Goal: Task Accomplishment & Management: Complete application form

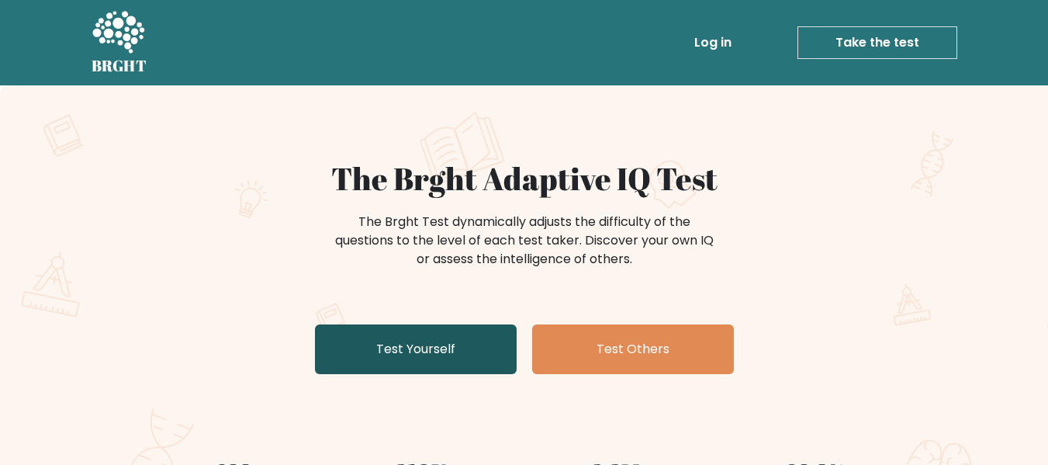
drag, startPoint x: 0, startPoint y: 0, endPoint x: 402, endPoint y: 334, distance: 522.8
click at [402, 334] on link "Test Yourself" at bounding box center [416, 349] width 202 height 50
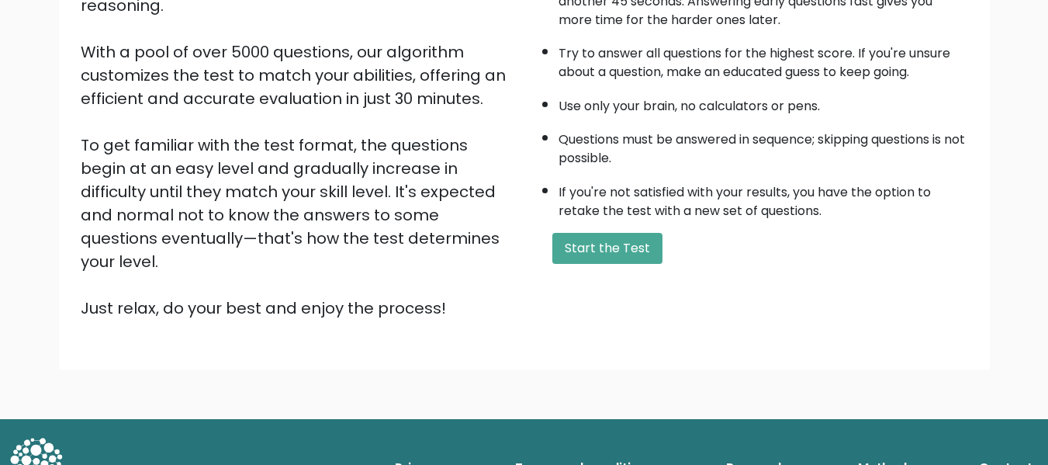
scroll to position [246, 0]
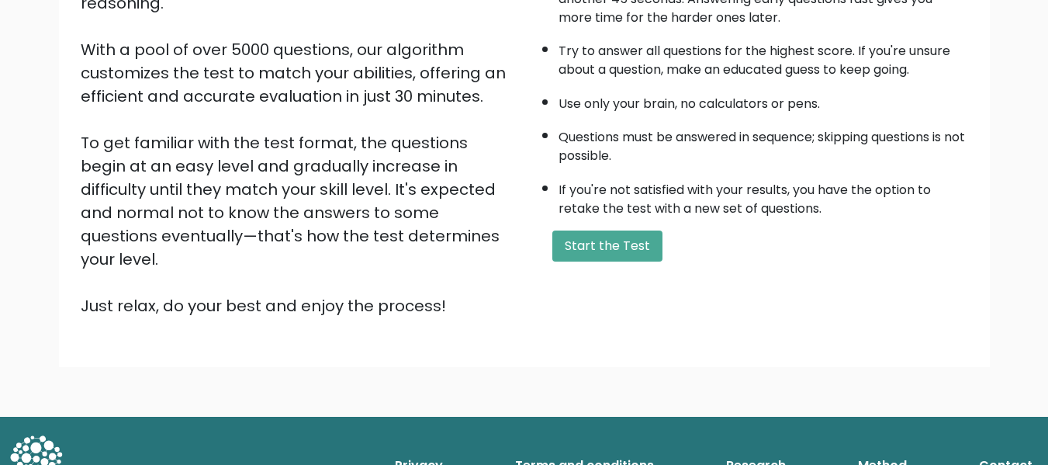
click at [609, 227] on div "A few things before you start: The test has 40 questions and needs to be finish…" at bounding box center [750, 115] width 453 height 403
click at [611, 238] on button "Start the Test" at bounding box center [607, 245] width 110 height 31
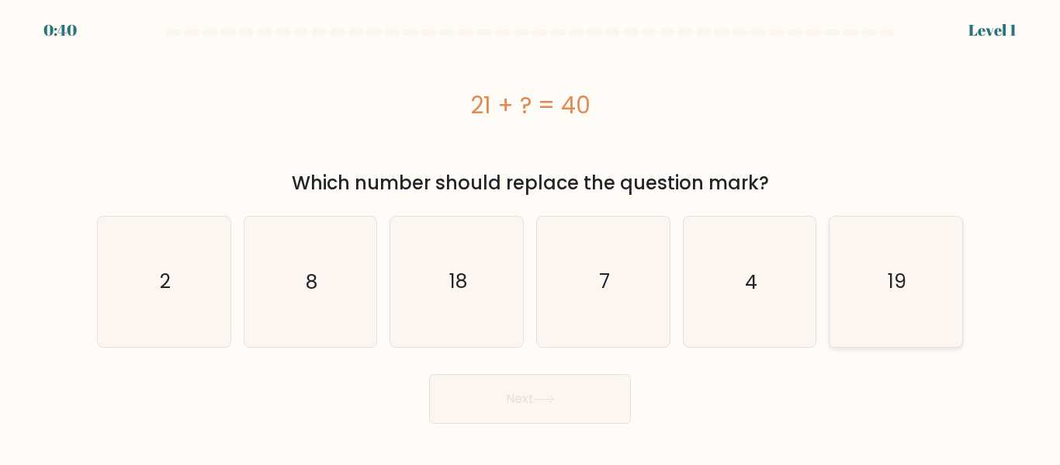
click at [869, 279] on icon "19" at bounding box center [896, 281] width 130 height 130
click at [531, 237] on input "f. 19" at bounding box center [530, 235] width 1 height 4
radio input "true"
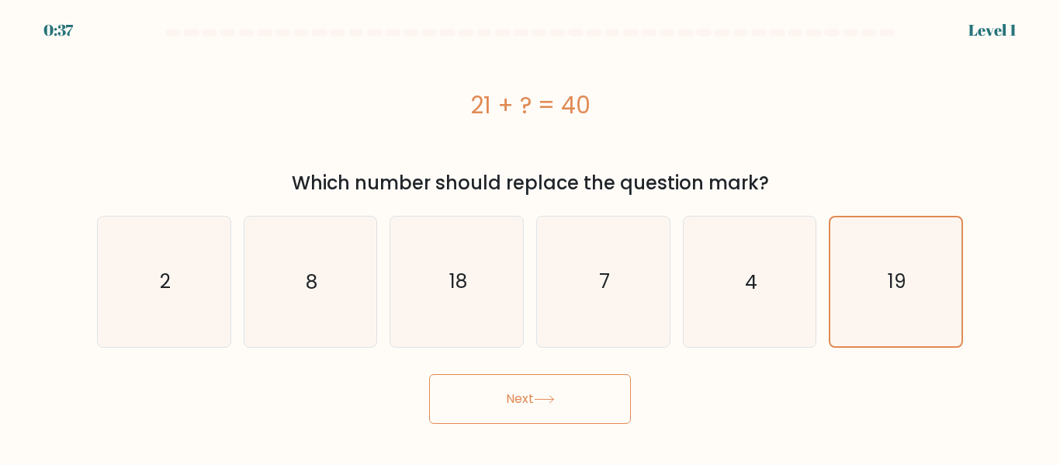
click at [635, 393] on div "Next" at bounding box center [530, 394] width 884 height 57
click at [580, 393] on button "Next" at bounding box center [530, 399] width 202 height 50
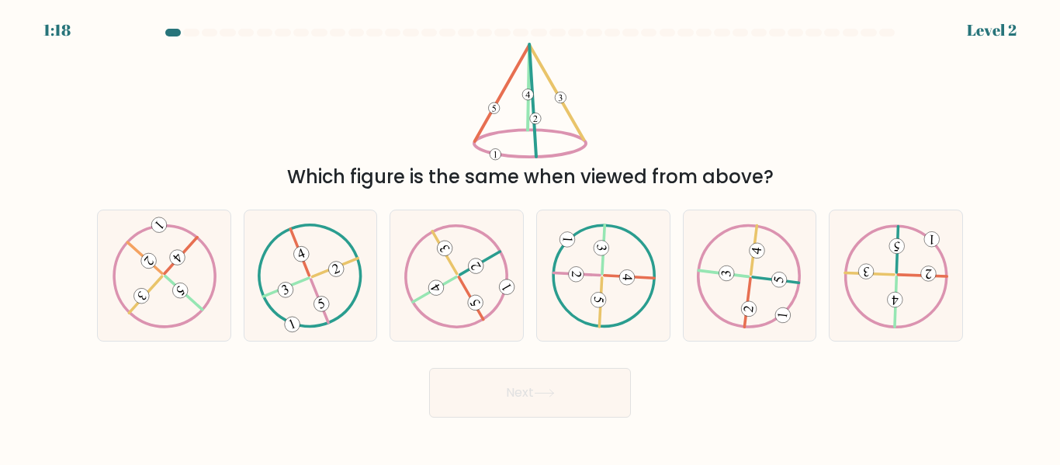
drag, startPoint x: 580, startPoint y: 393, endPoint x: 507, endPoint y: 389, distance: 73.8
click at [507, 389] on button "Next" at bounding box center [530, 393] width 202 height 50
click at [785, 71] on div "Which figure is the same when viewed from above?" at bounding box center [530, 117] width 884 height 148
click at [462, 268] on icon at bounding box center [456, 275] width 105 height 104
click at [530, 237] on input "c." at bounding box center [530, 235] width 1 height 4
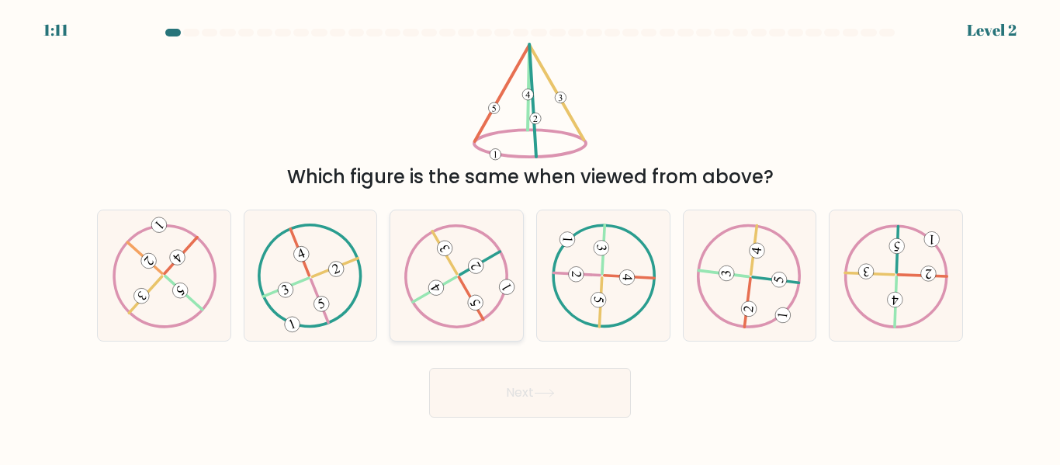
radio input "true"
click at [486, 396] on button "Next" at bounding box center [530, 393] width 202 height 50
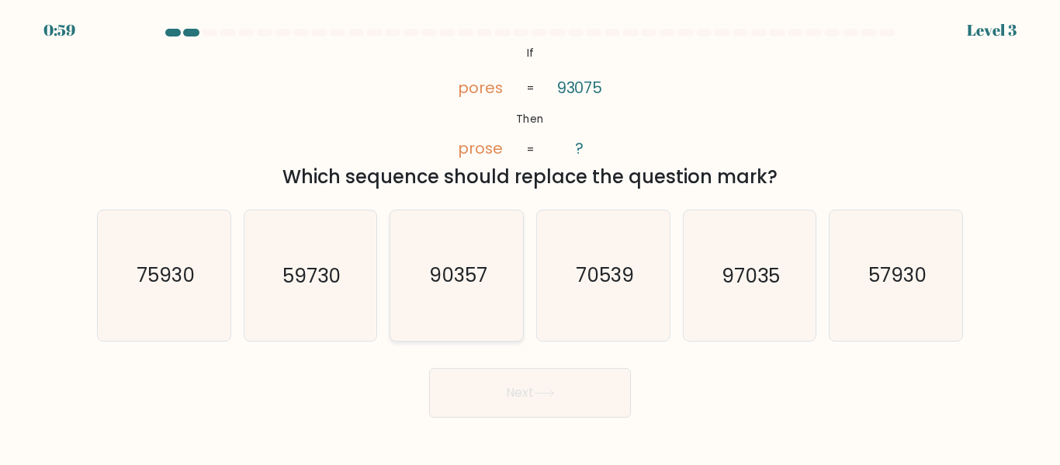
click at [474, 260] on icon "90357" at bounding box center [457, 275] width 130 height 130
click at [530, 237] on input "c. 90357" at bounding box center [530, 235] width 1 height 4
radio input "true"
click at [506, 375] on button "Next" at bounding box center [530, 393] width 202 height 50
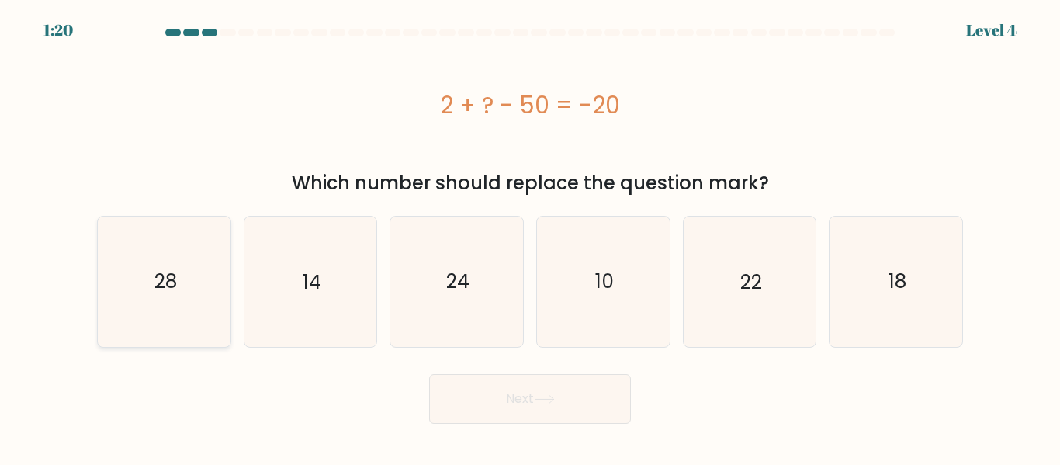
click at [164, 286] on text "28" at bounding box center [165, 281] width 22 height 27
click at [530, 237] on input "a. 28" at bounding box center [530, 235] width 1 height 4
radio input "true"
click at [527, 378] on button "Next" at bounding box center [530, 399] width 202 height 50
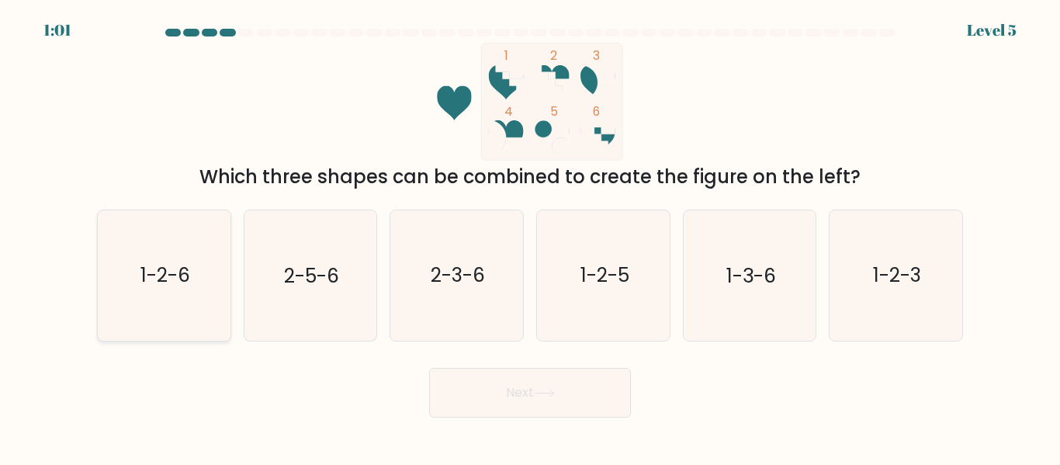
click at [168, 282] on text "1-2-6" at bounding box center [165, 275] width 50 height 27
click at [530, 237] on input "a. 1-2-6" at bounding box center [530, 235] width 1 height 4
radio input "true"
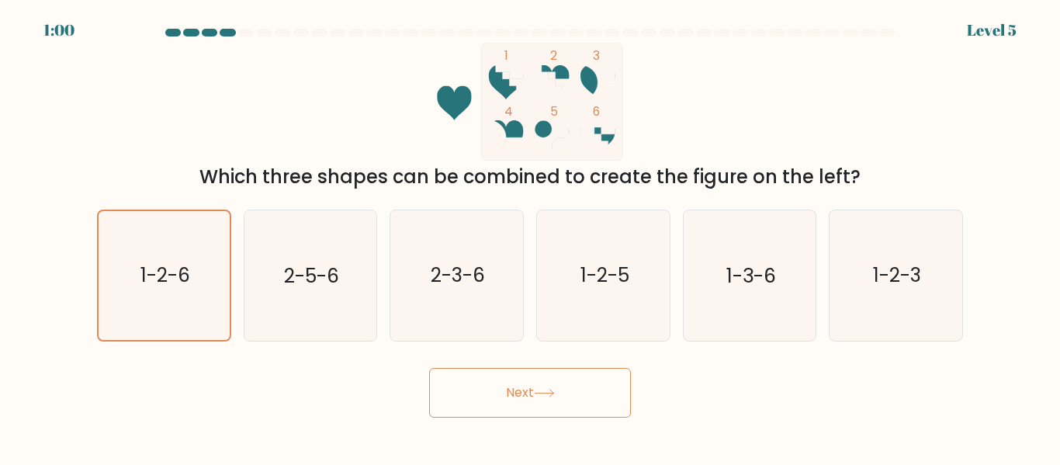
click at [485, 382] on button "Next" at bounding box center [530, 393] width 202 height 50
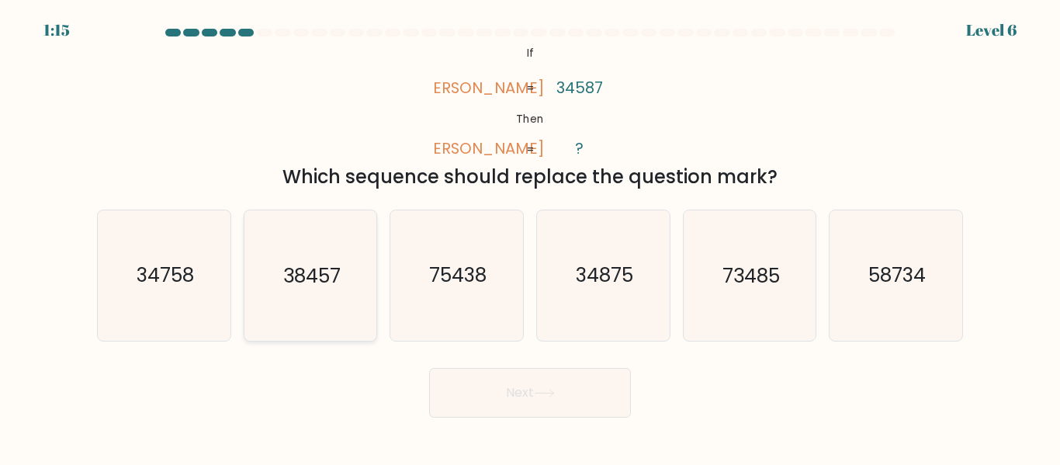
click at [327, 285] on text "38457" at bounding box center [311, 275] width 57 height 27
click at [530, 237] on input "b. 38457" at bounding box center [530, 235] width 1 height 4
radio input "true"
click at [522, 381] on button "Next" at bounding box center [530, 393] width 202 height 50
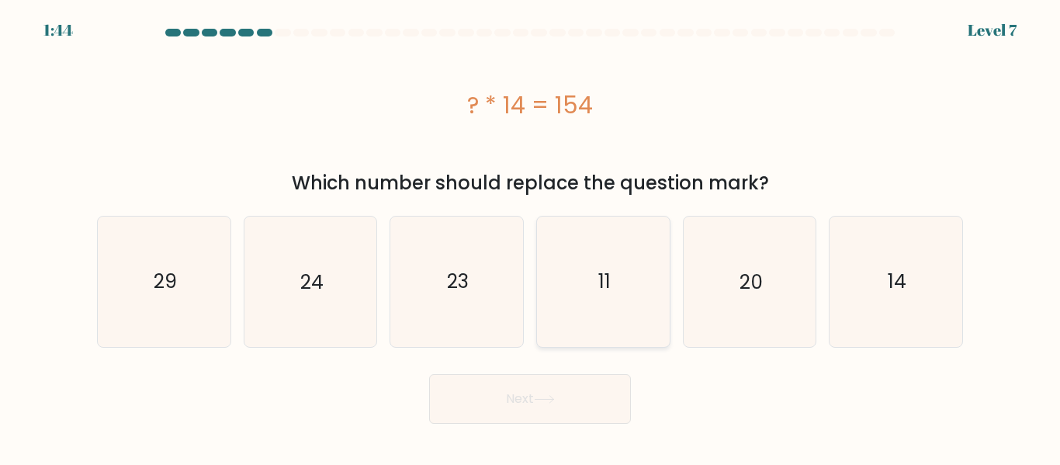
click at [580, 289] on icon "11" at bounding box center [603, 281] width 130 height 130
click at [531, 237] on input "d. 11" at bounding box center [530, 235] width 1 height 4
radio input "true"
click at [504, 385] on button "Next" at bounding box center [530, 399] width 202 height 50
click at [503, 398] on button "Next" at bounding box center [530, 399] width 202 height 50
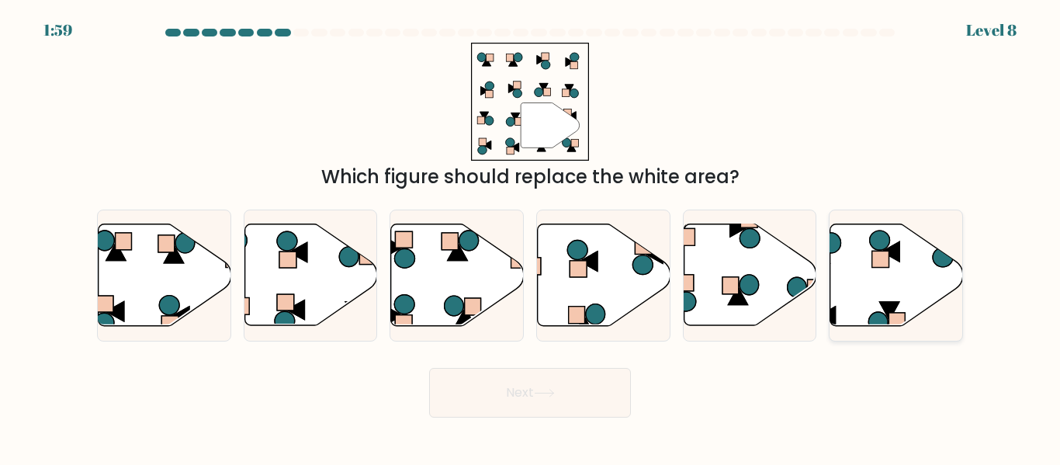
click at [883, 265] on rect at bounding box center [880, 259] width 17 height 16
click at [531, 237] on input "f." at bounding box center [530, 235] width 1 height 4
radio input "true"
click at [520, 424] on body "1:58 Level 8" at bounding box center [530, 232] width 1060 height 465
click at [521, 393] on button "Next" at bounding box center [530, 393] width 202 height 50
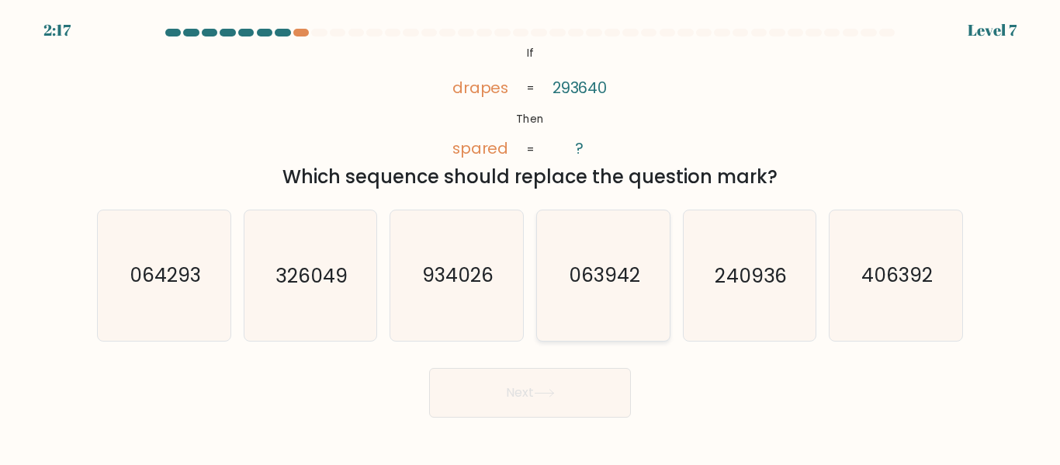
click at [591, 255] on icon "063942" at bounding box center [603, 275] width 130 height 130
click at [531, 237] on input "d. 063942" at bounding box center [530, 235] width 1 height 4
radio input "true"
click at [529, 389] on button "Next" at bounding box center [530, 393] width 202 height 50
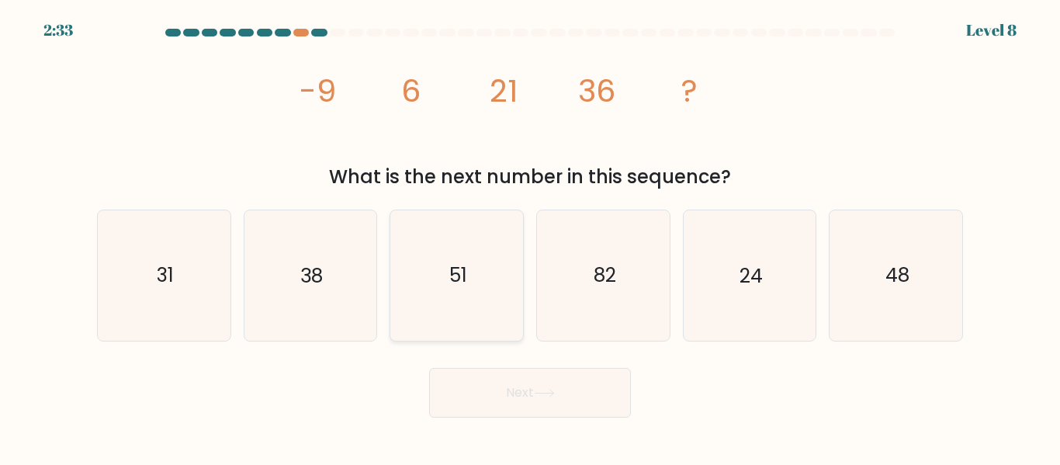
click at [444, 244] on icon "51" at bounding box center [457, 275] width 130 height 130
click at [530, 237] on input "c. 51" at bounding box center [530, 235] width 1 height 4
radio input "true"
click at [500, 389] on button "Next" at bounding box center [530, 393] width 202 height 50
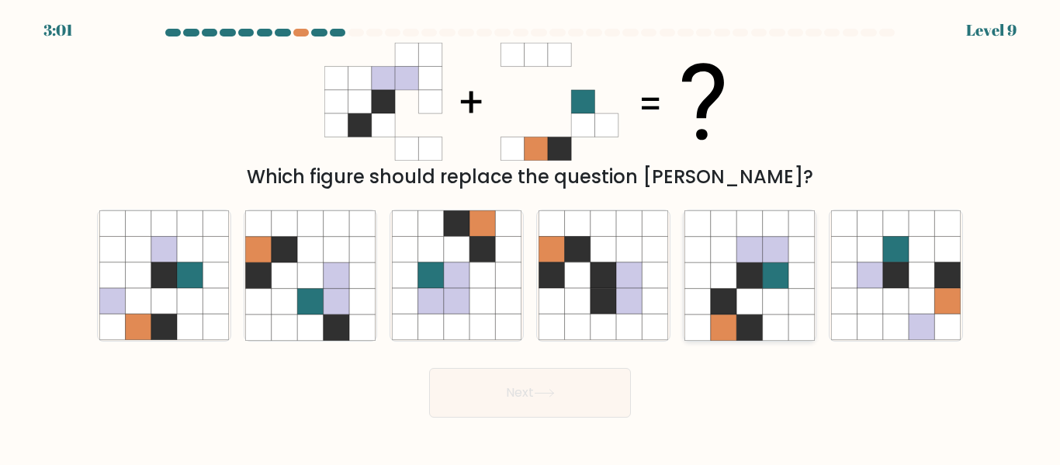
click at [772, 268] on icon at bounding box center [776, 275] width 26 height 26
click at [531, 237] on input "e." at bounding box center [530, 235] width 1 height 4
radio input "true"
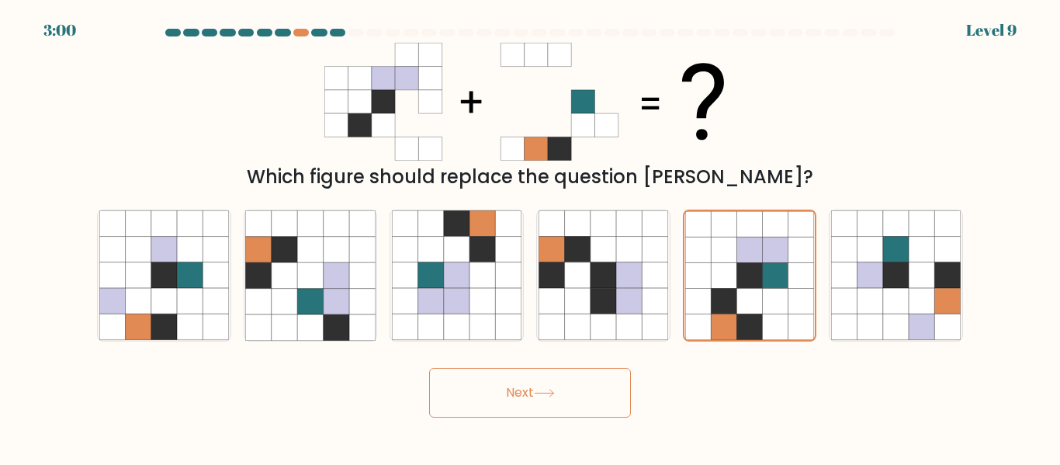
click at [566, 398] on button "Next" at bounding box center [530, 393] width 202 height 50
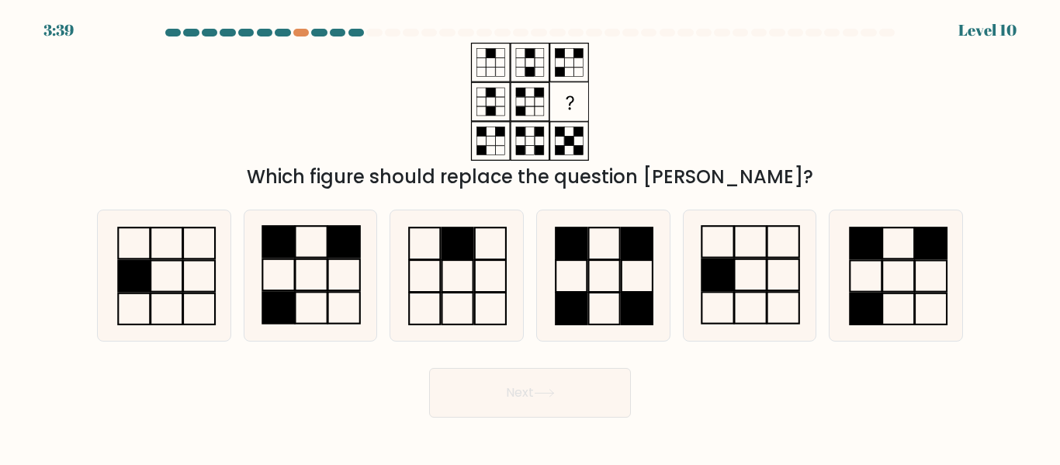
click at [355, 24] on div "3:39 Level 10" at bounding box center [530, 21] width 1060 height 42
click at [611, 282] on icon at bounding box center [603, 275] width 130 height 130
click at [531, 237] on input "d." at bounding box center [530, 235] width 1 height 4
radio input "true"
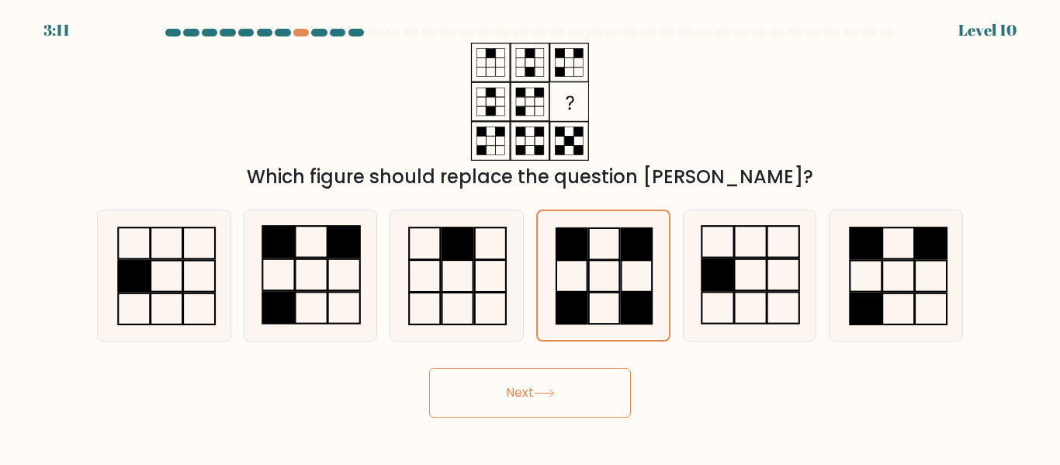
click at [550, 362] on div "Next" at bounding box center [530, 388] width 884 height 57
click at [533, 379] on button "Next" at bounding box center [530, 393] width 202 height 50
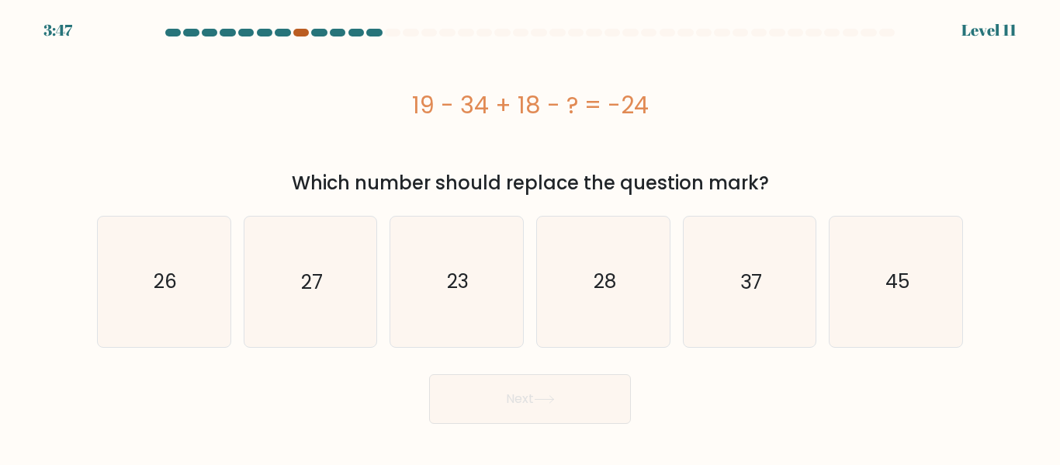
click at [298, 31] on div at bounding box center [301, 33] width 16 height 8
click at [287, 297] on icon "27" at bounding box center [310, 281] width 130 height 130
click at [530, 237] on input "b. 27" at bounding box center [530, 235] width 1 height 4
radio input "true"
click at [565, 417] on button "Next" at bounding box center [530, 399] width 202 height 50
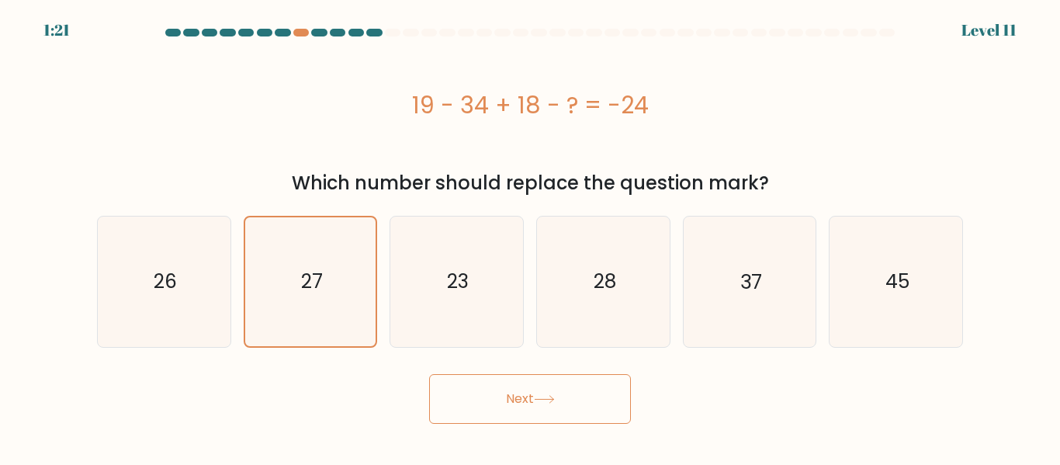
click at [551, 396] on icon at bounding box center [544, 399] width 21 height 9
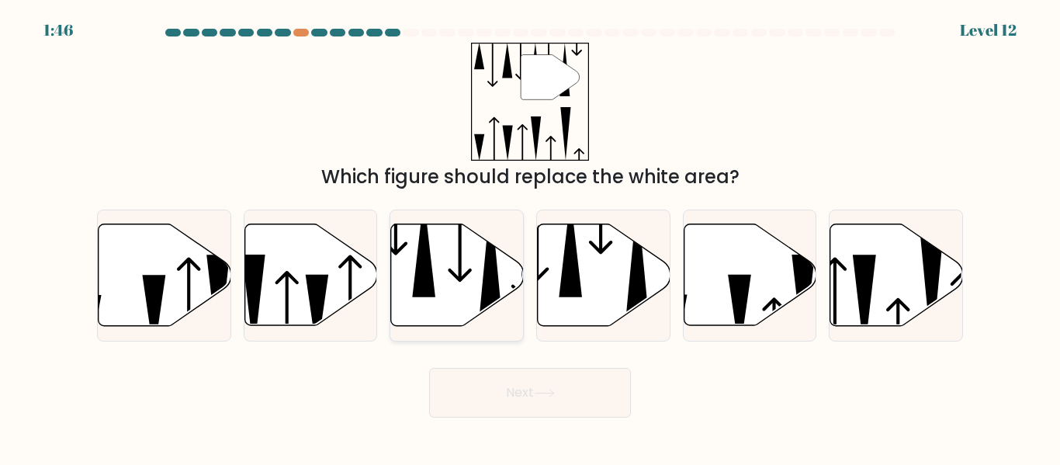
click at [455, 260] on icon at bounding box center [457, 275] width 133 height 102
click at [530, 237] on input "c." at bounding box center [530, 235] width 1 height 4
radio input "true"
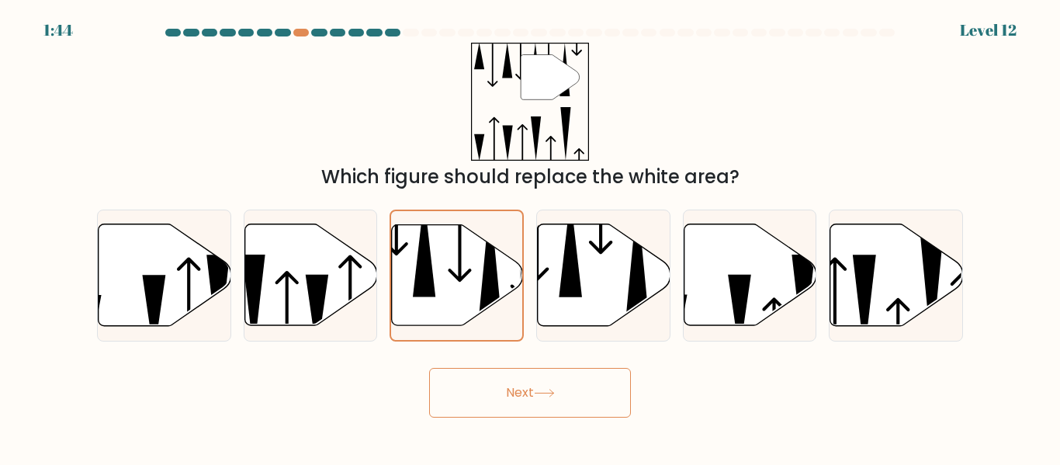
click at [501, 379] on button "Next" at bounding box center [530, 393] width 202 height 50
click at [490, 390] on button "Next" at bounding box center [530, 393] width 202 height 50
click at [488, 390] on button "Next" at bounding box center [530, 393] width 202 height 50
click at [549, 405] on button "Next" at bounding box center [530, 393] width 202 height 50
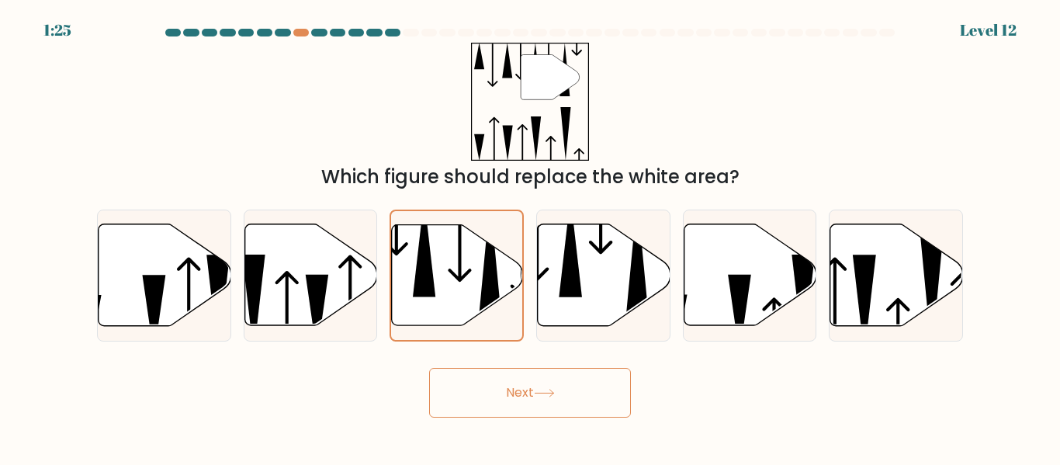
click at [1049, 72] on form at bounding box center [530, 223] width 1060 height 389
click at [334, 260] on icon at bounding box center [310, 275] width 133 height 102
click at [530, 237] on input "b." at bounding box center [530, 235] width 1 height 4
radio input "true"
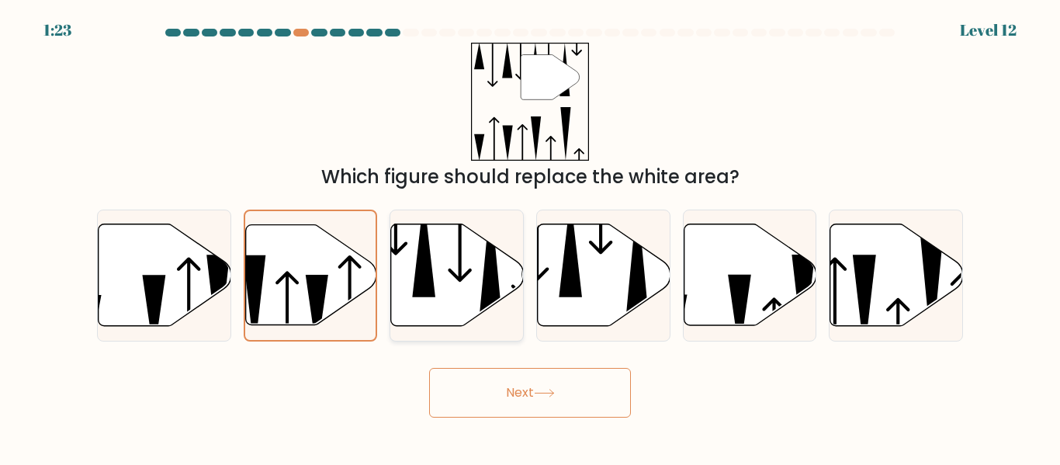
click at [457, 270] on icon at bounding box center [457, 275] width 133 height 102
click at [530, 237] on input "c." at bounding box center [530, 235] width 1 height 4
radio input "true"
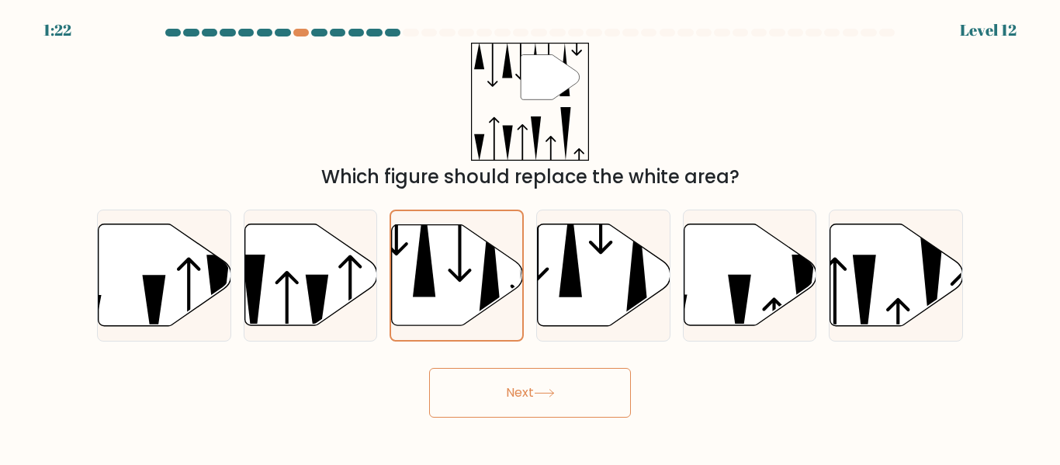
click at [479, 379] on button "Next" at bounding box center [530, 393] width 202 height 50
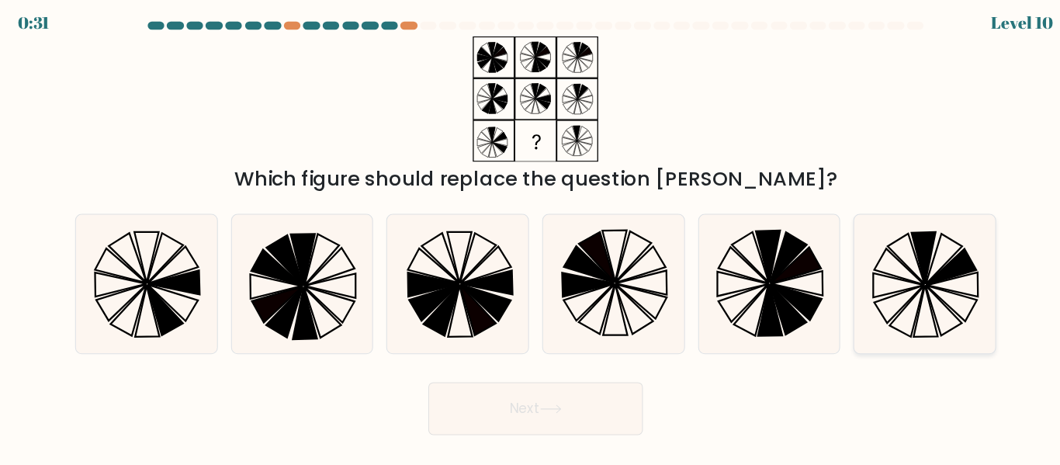
click at [887, 269] on icon at bounding box center [871, 260] width 47 height 34
click at [531, 237] on input "f." at bounding box center [530, 235] width 1 height 4
radio input "true"
click at [510, 382] on button "Next" at bounding box center [530, 393] width 202 height 50
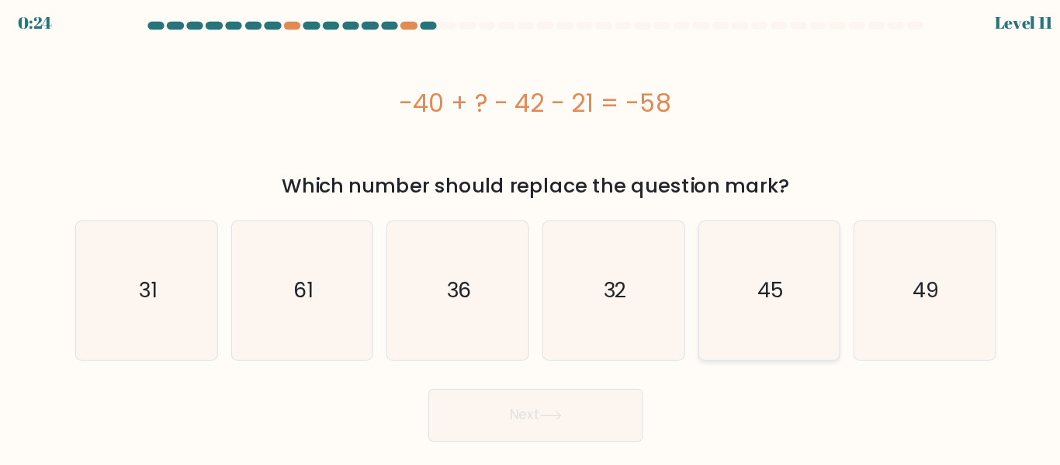
click at [744, 284] on text "45" at bounding box center [751, 281] width 24 height 27
click at [531, 237] on input "e. 45" at bounding box center [530, 235] width 1 height 4
radio input "true"
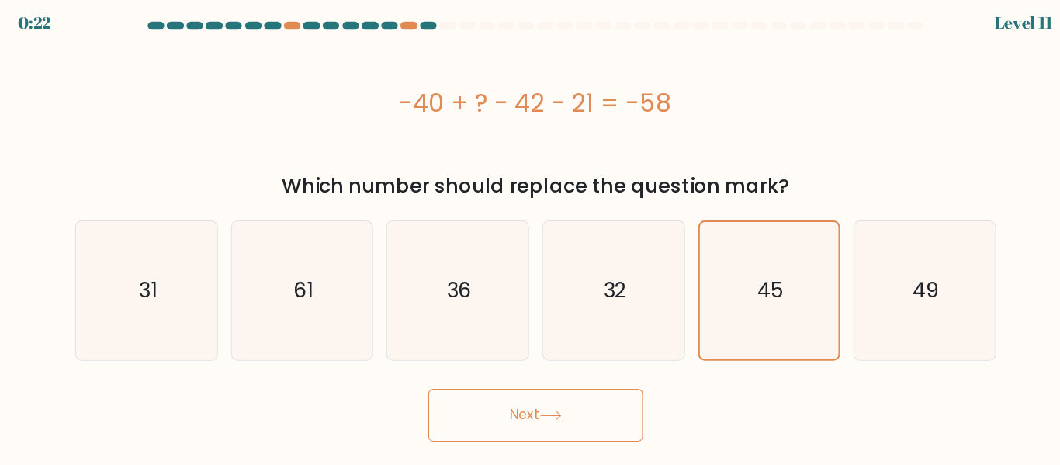
click at [559, 403] on button "Next" at bounding box center [530, 399] width 202 height 50
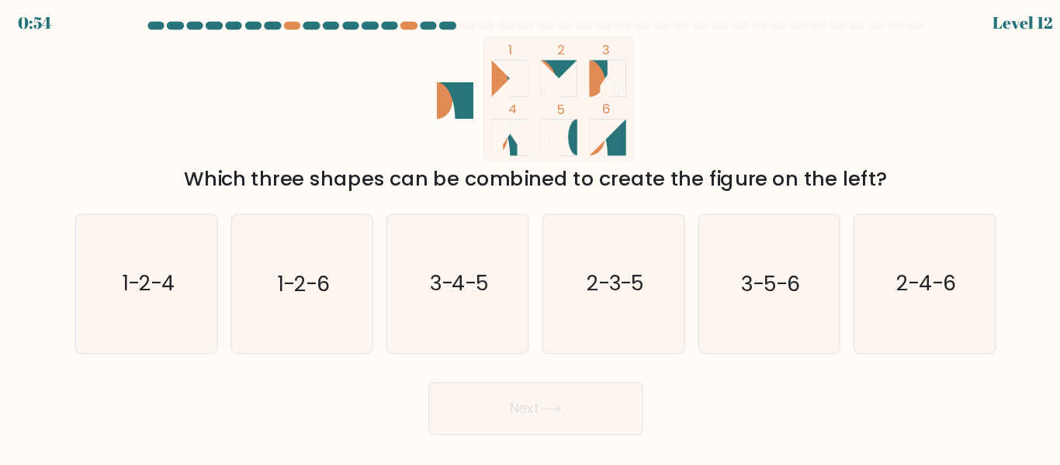
click at [601, 82] on icon at bounding box center [606, 82] width 17 height 34
click at [462, 282] on text "3-4-5" at bounding box center [458, 275] width 55 height 27
click at [530, 237] on input "c. 3-4-5" at bounding box center [530, 235] width 1 height 4
radio input "true"
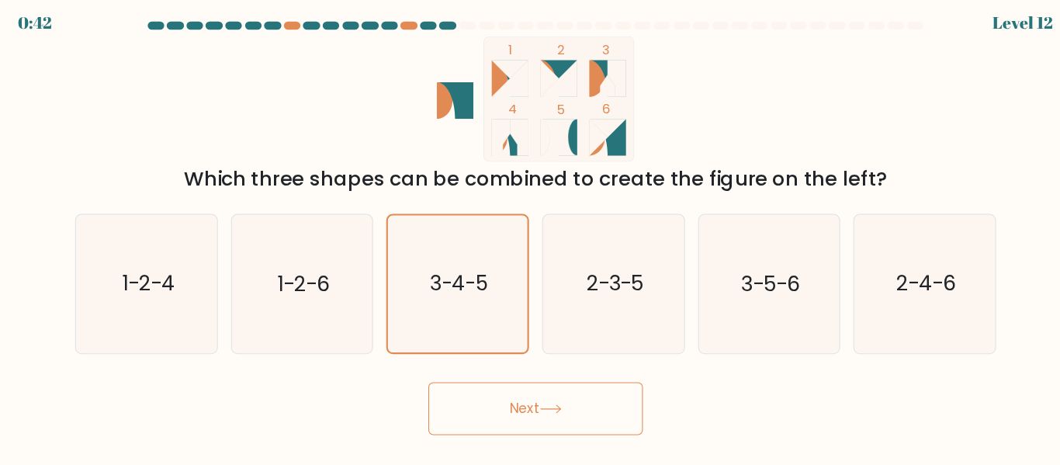
click at [530, 385] on button "Next" at bounding box center [530, 393] width 202 height 50
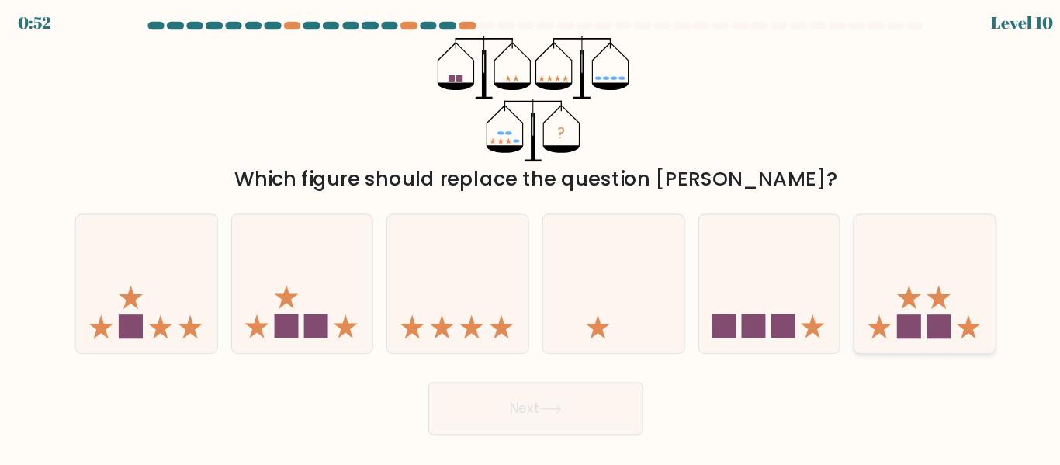
click at [933, 247] on icon at bounding box center [895, 274] width 133 height 109
click at [531, 237] on input "f." at bounding box center [530, 235] width 1 height 4
radio input "true"
click at [576, 391] on button "Next" at bounding box center [530, 393] width 202 height 50
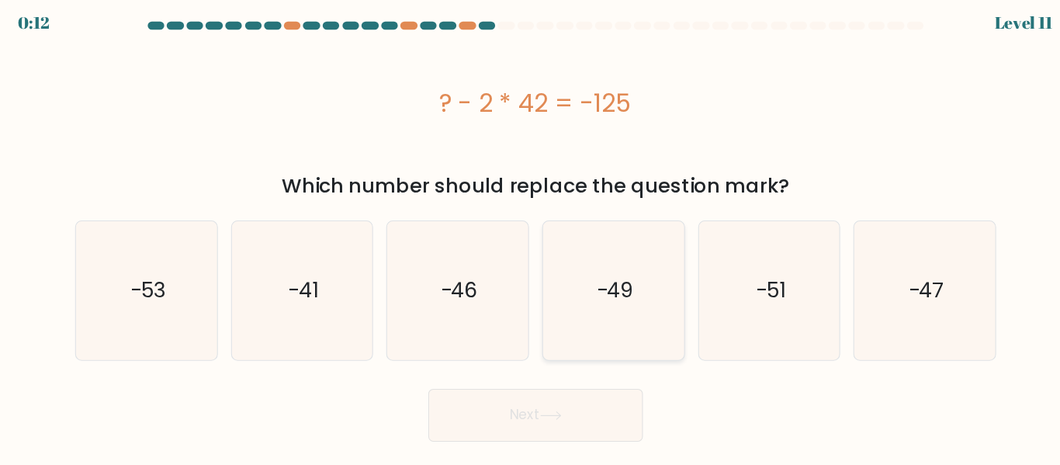
click at [607, 294] on text "-49" at bounding box center [604, 281] width 35 height 27
click at [531, 237] on input "d. -49" at bounding box center [530, 235] width 1 height 4
radio input "true"
click at [528, 392] on button "Next" at bounding box center [530, 399] width 202 height 50
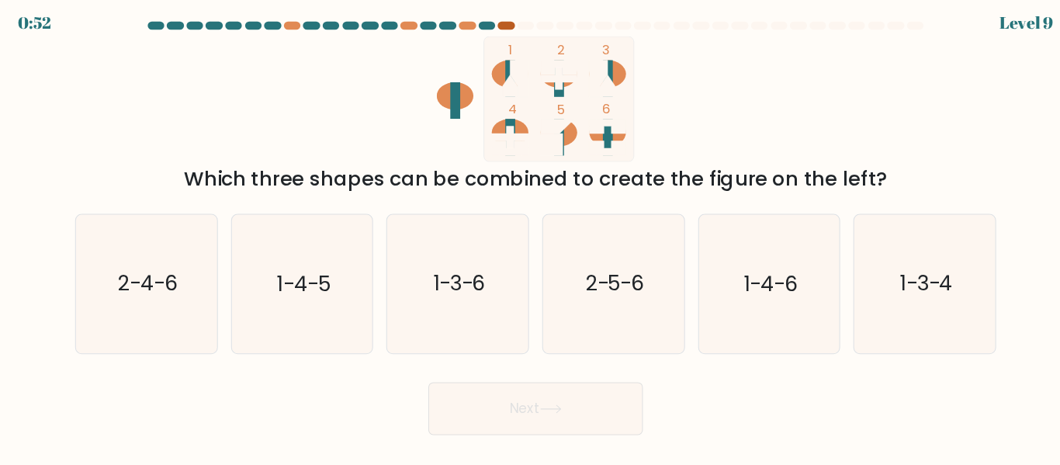
click at [500, 34] on div at bounding box center [502, 33] width 16 height 8
click at [499, 32] on div at bounding box center [502, 33] width 16 height 8
click at [507, 32] on div at bounding box center [502, 33] width 16 height 8
click at [464, 286] on text "1-3-6" at bounding box center [458, 275] width 50 height 27
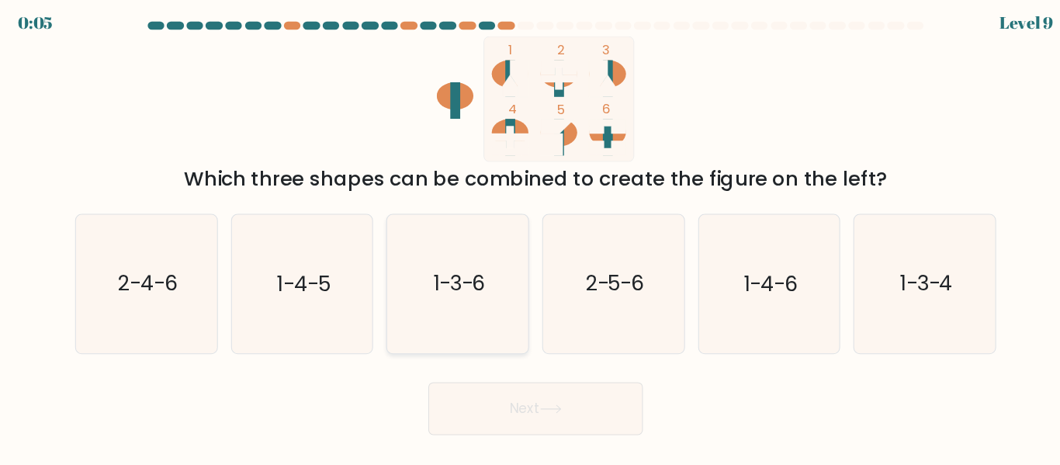
click at [530, 237] on input "c. 1-3-6" at bounding box center [530, 235] width 1 height 4
radio input "true"
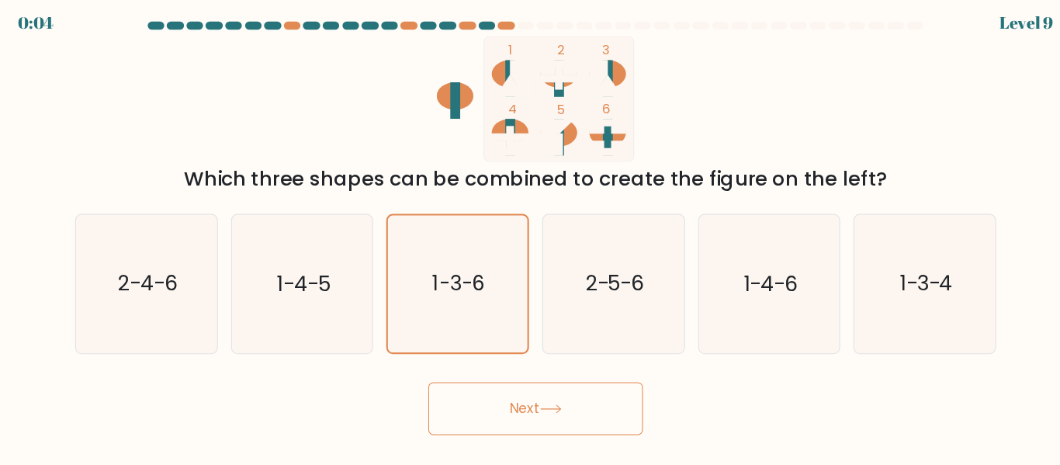
click at [509, 411] on button "Next" at bounding box center [530, 393] width 202 height 50
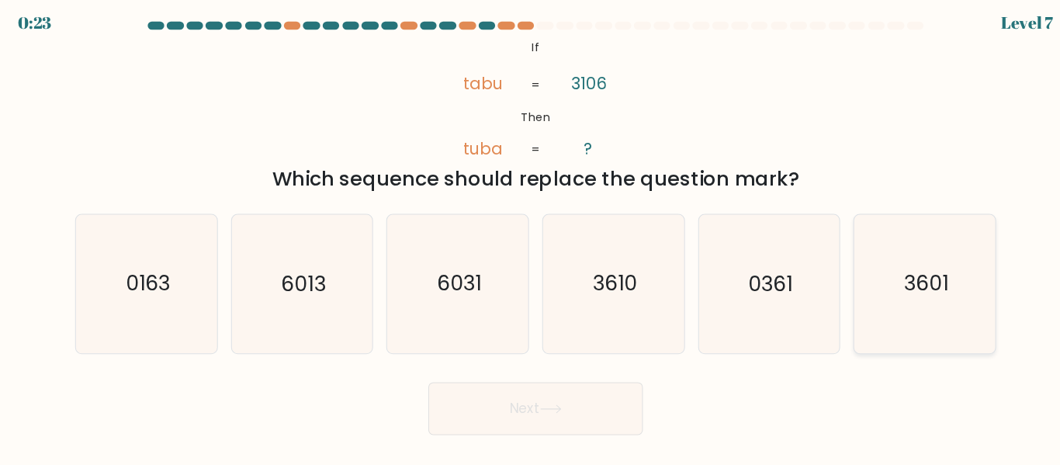
click at [926, 279] on icon "3601" at bounding box center [896, 275] width 130 height 130
click at [531, 237] on input "f. 3601" at bounding box center [530, 235] width 1 height 4
radio input "true"
click at [572, 404] on button "Next" at bounding box center [530, 393] width 202 height 50
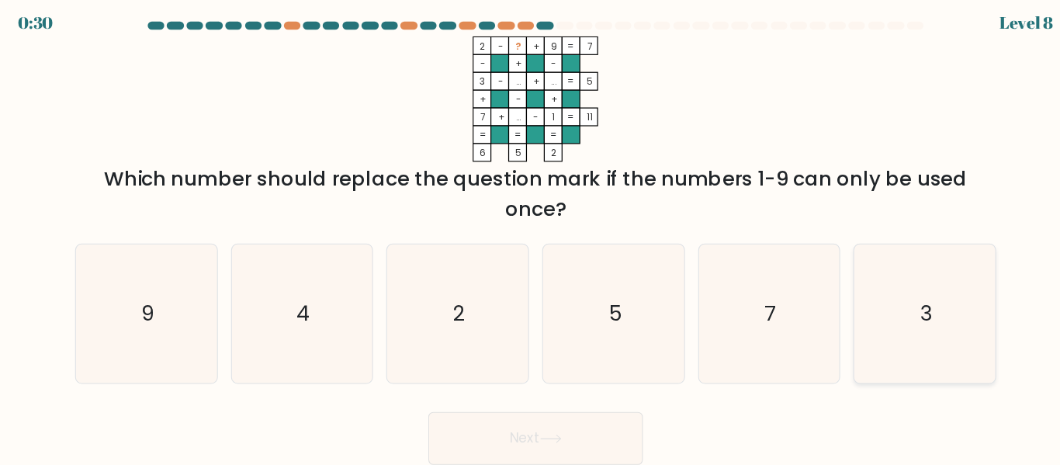
click at [900, 310] on text "3" at bounding box center [896, 303] width 11 height 27
click at [531, 237] on input "f. 3" at bounding box center [530, 235] width 1 height 4
radio input "true"
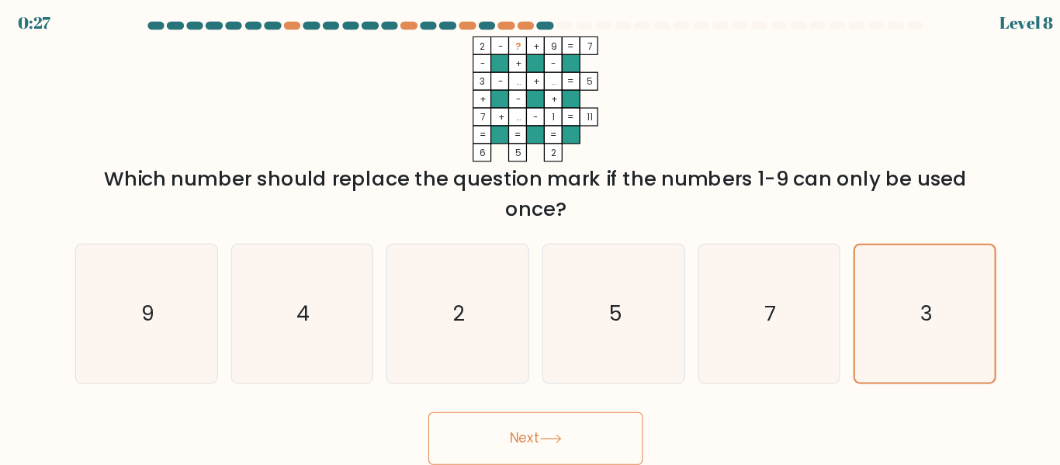
click at [562, 416] on button "Next" at bounding box center [530, 421] width 202 height 50
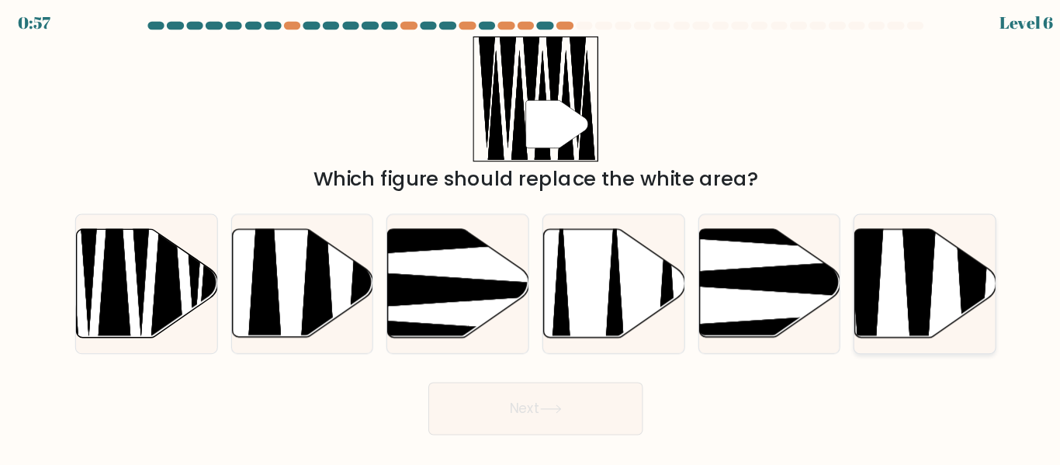
click at [916, 241] on icon at bounding box center [896, 275] width 133 height 102
click at [531, 237] on input "f." at bounding box center [530, 235] width 1 height 4
radio input "true"
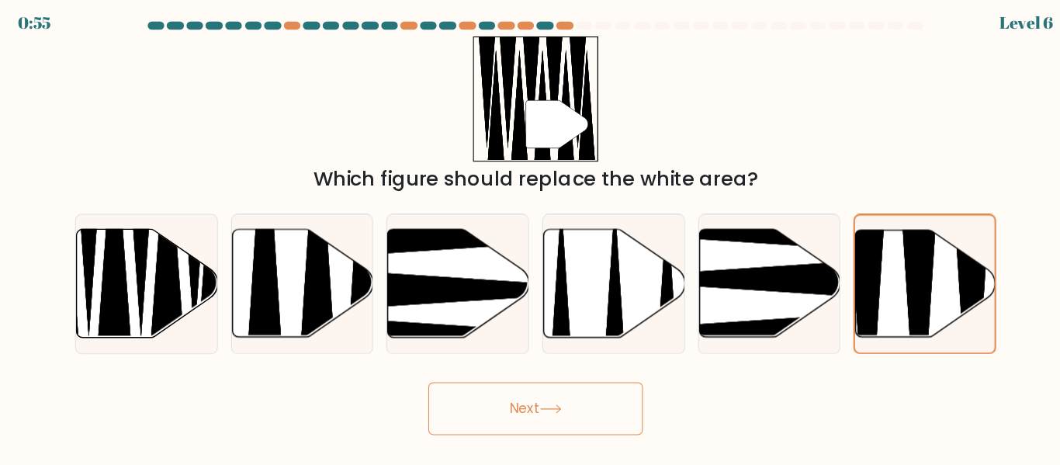
click at [549, 389] on icon at bounding box center [544, 393] width 21 height 9
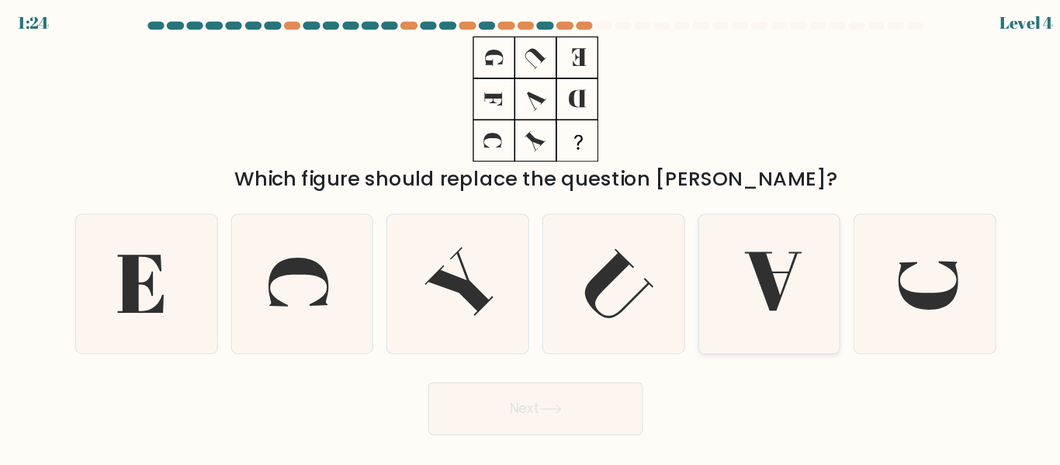
click at [722, 240] on icon at bounding box center [749, 275] width 130 height 130
click at [531, 237] on input "e." at bounding box center [530, 235] width 1 height 4
radio input "true"
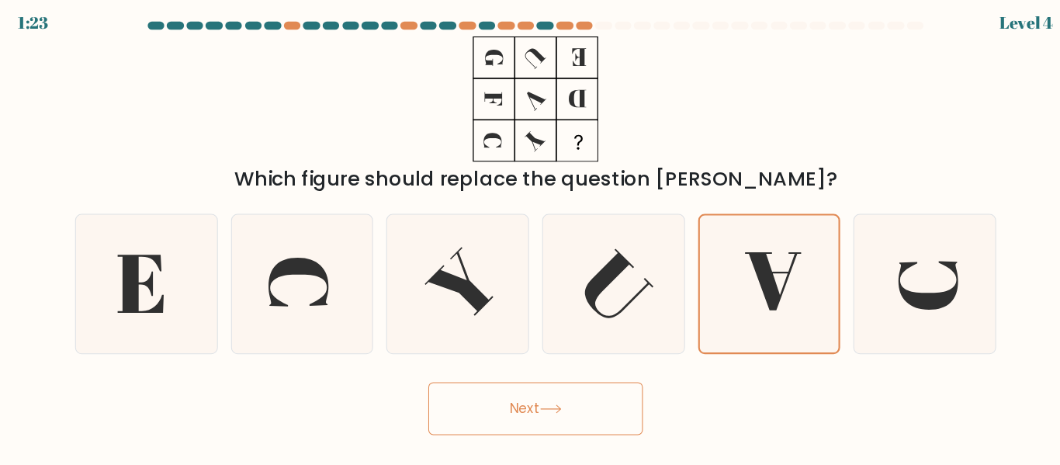
click at [515, 373] on button "Next" at bounding box center [530, 393] width 202 height 50
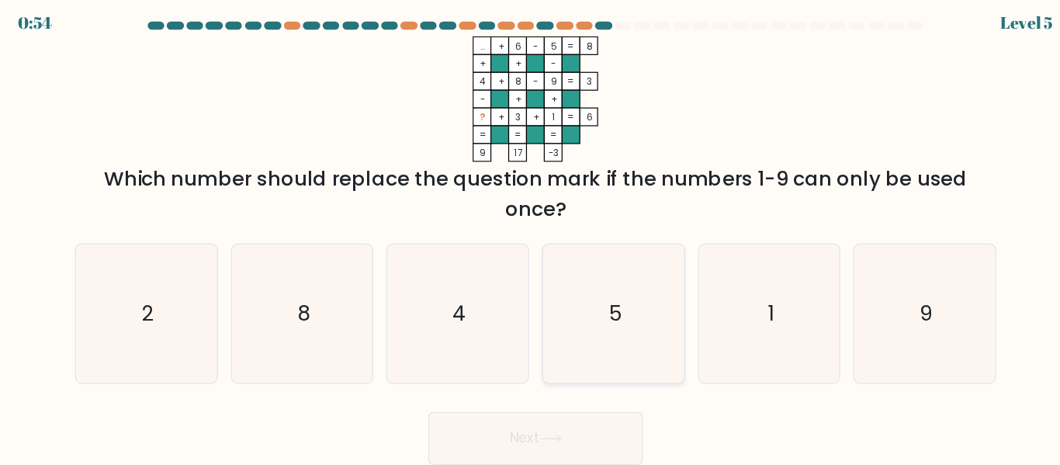
click at [630, 313] on icon "5" at bounding box center [603, 303] width 130 height 130
click at [531, 237] on input "d. 5" at bounding box center [530, 235] width 1 height 4
radio input "true"
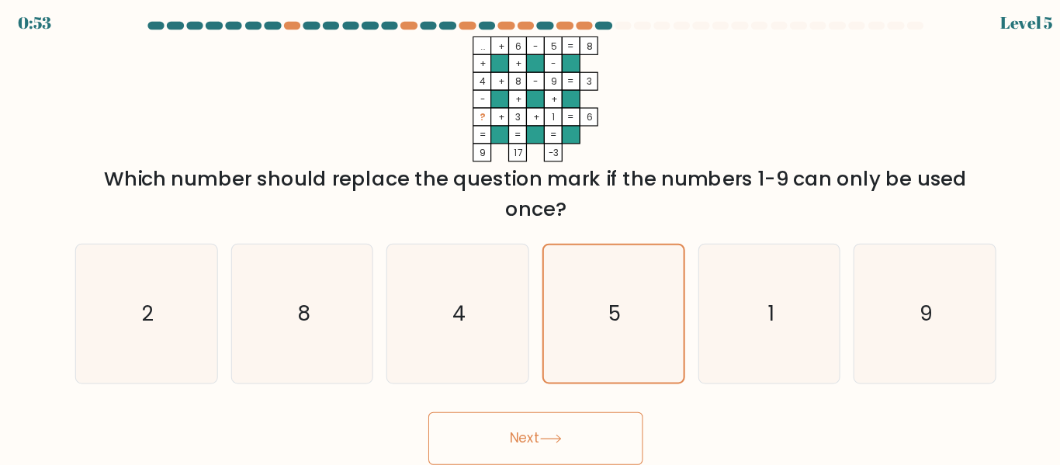
click at [536, 407] on button "Next" at bounding box center [530, 421] width 202 height 50
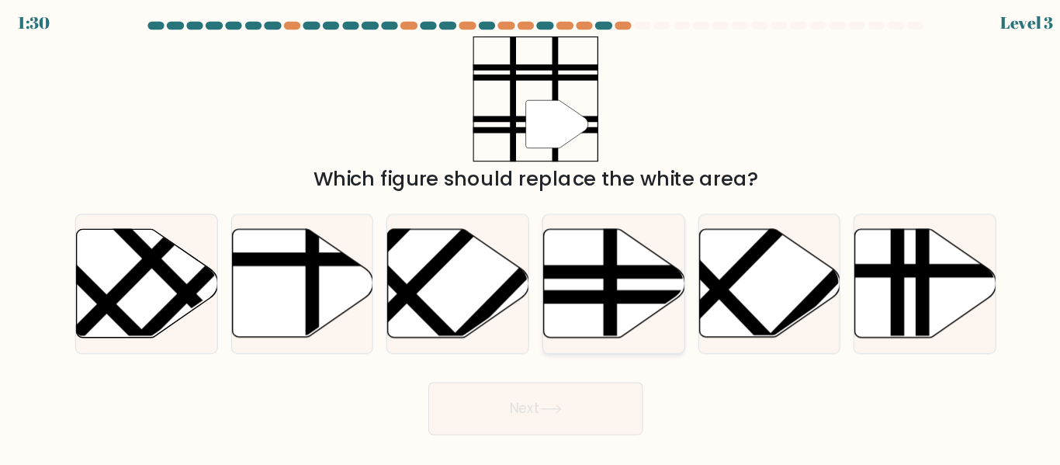
click at [569, 252] on icon at bounding box center [604, 275] width 133 height 102
click at [531, 237] on input "d." at bounding box center [530, 235] width 1 height 4
radio input "true"
click at [522, 401] on button "Next" at bounding box center [530, 393] width 202 height 50
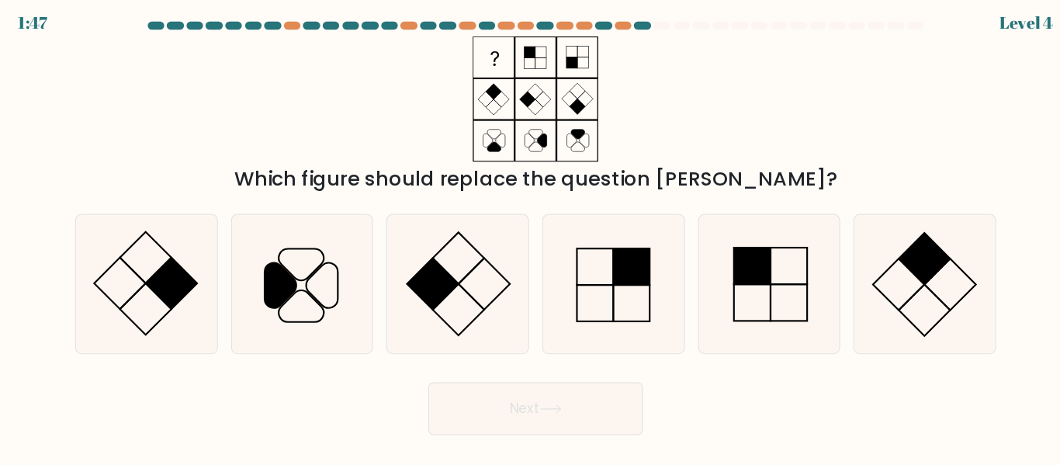
click at [540, 106] on icon at bounding box center [530, 102] width 194 height 118
click at [598, 270] on icon at bounding box center [603, 275] width 130 height 130
click at [531, 237] on input "d." at bounding box center [530, 235] width 1 height 4
radio input "true"
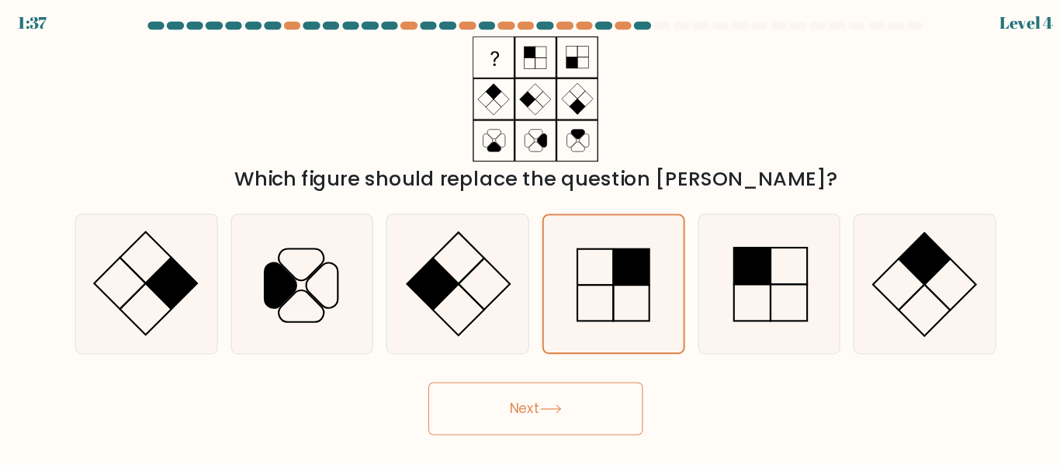
click at [528, 376] on button "Next" at bounding box center [530, 393] width 202 height 50
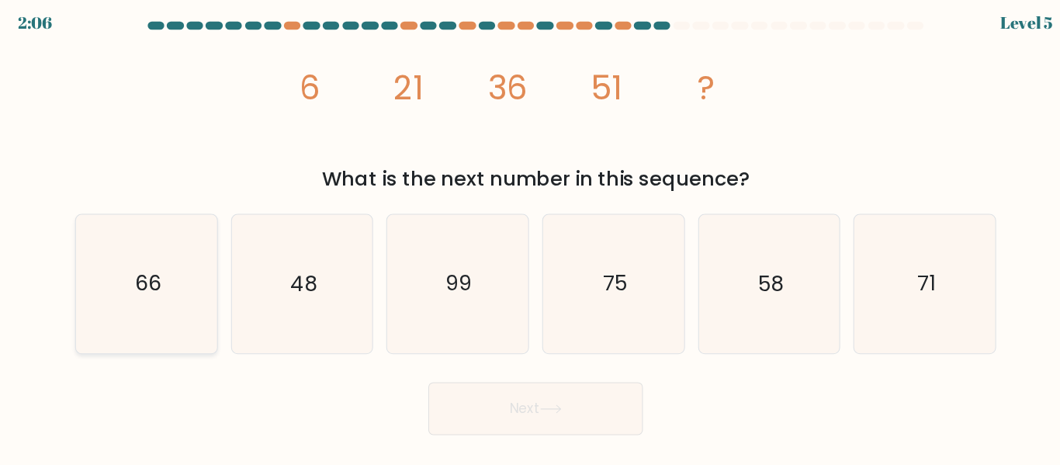
click at [181, 287] on icon "66" at bounding box center [164, 275] width 130 height 130
click at [530, 237] on input "a. 66" at bounding box center [530, 235] width 1 height 4
radio input "true"
click at [577, 384] on button "Next" at bounding box center [530, 393] width 202 height 50
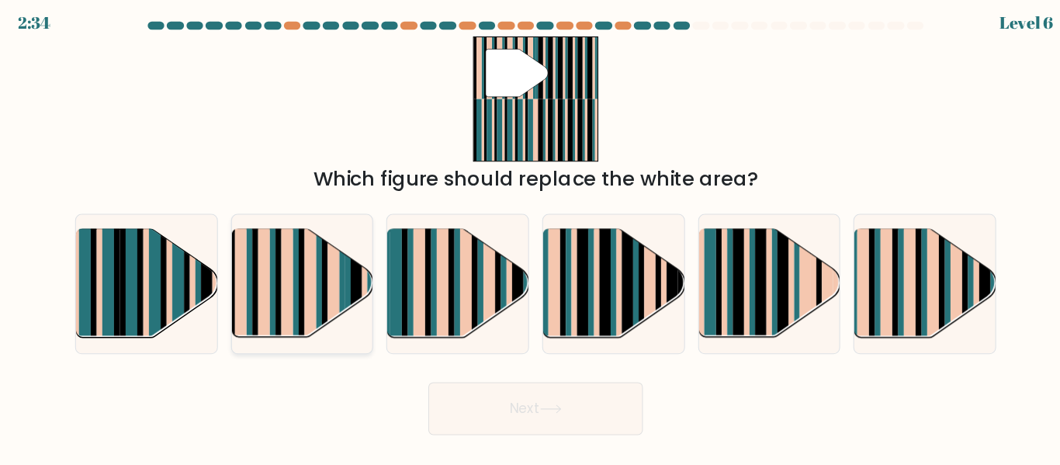
click at [305, 286] on rect at bounding box center [304, 264] width 5 height 131
click at [530, 237] on input "b." at bounding box center [530, 235] width 1 height 4
radio input "true"
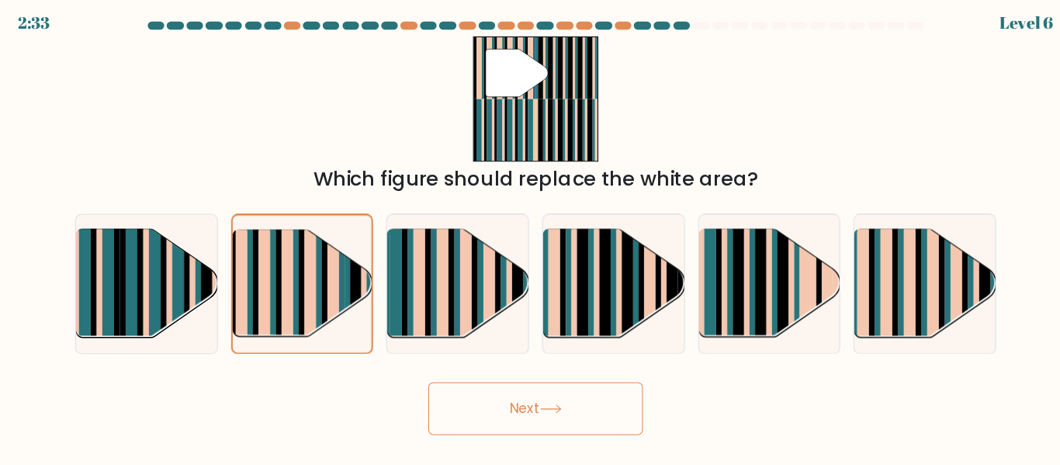
click at [492, 404] on button "Next" at bounding box center [530, 393] width 202 height 50
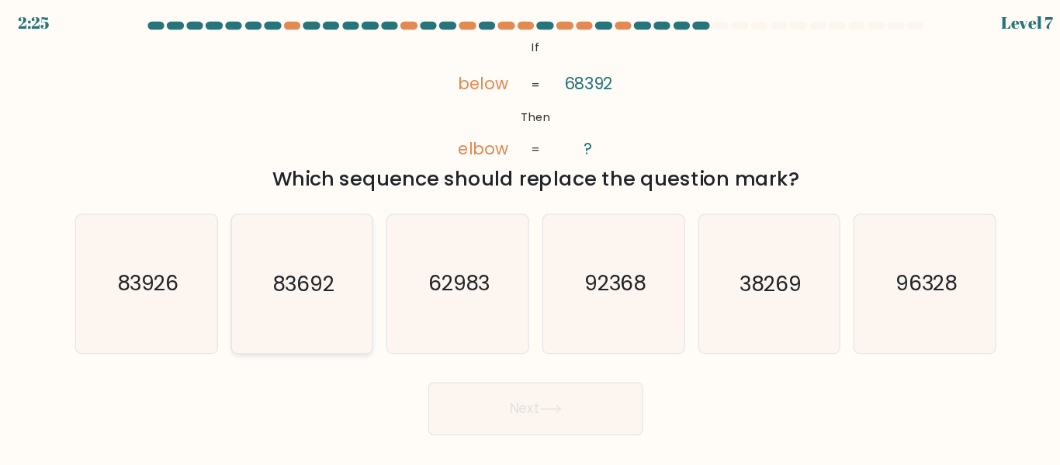
click at [343, 250] on icon "83692" at bounding box center [310, 275] width 130 height 130
click at [530, 237] on input "b. 83692" at bounding box center [530, 235] width 1 height 4
radio input "true"
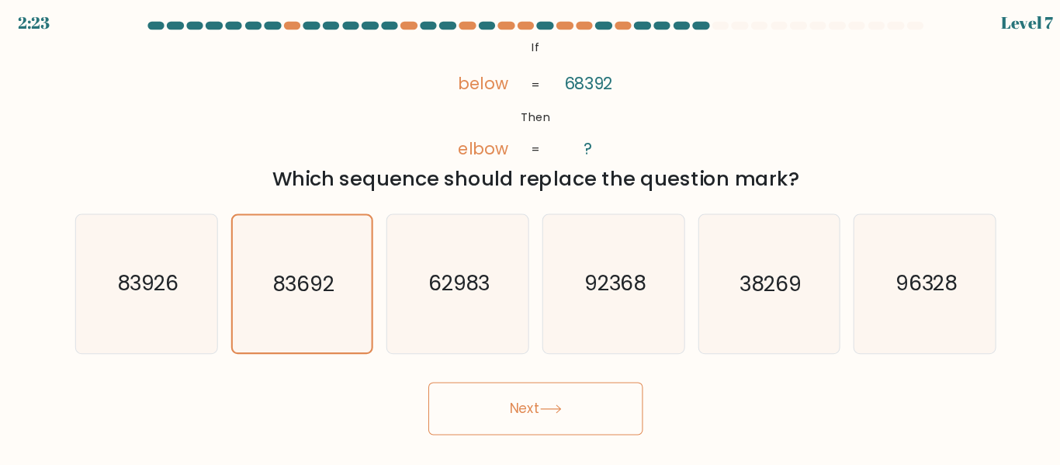
click at [539, 397] on button "Next" at bounding box center [530, 393] width 202 height 50
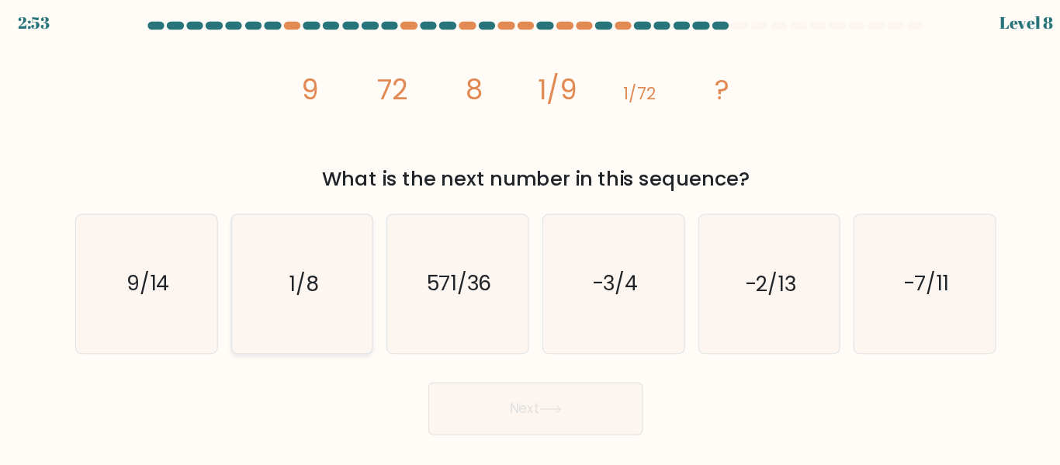
click at [272, 234] on icon "1/8" at bounding box center [310, 275] width 130 height 130
click at [530, 234] on input "b. 1/8" at bounding box center [530, 235] width 1 height 4
radio input "true"
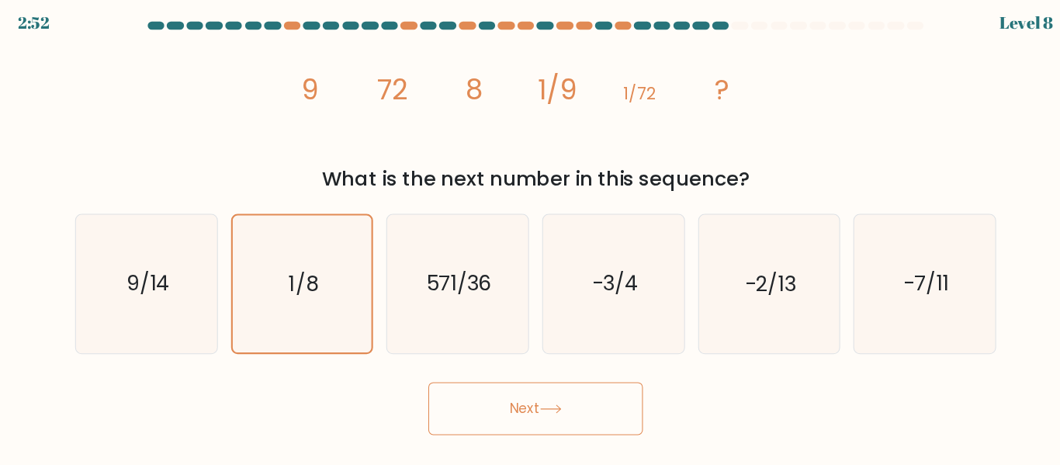
click at [470, 398] on button "Next" at bounding box center [530, 393] width 202 height 50
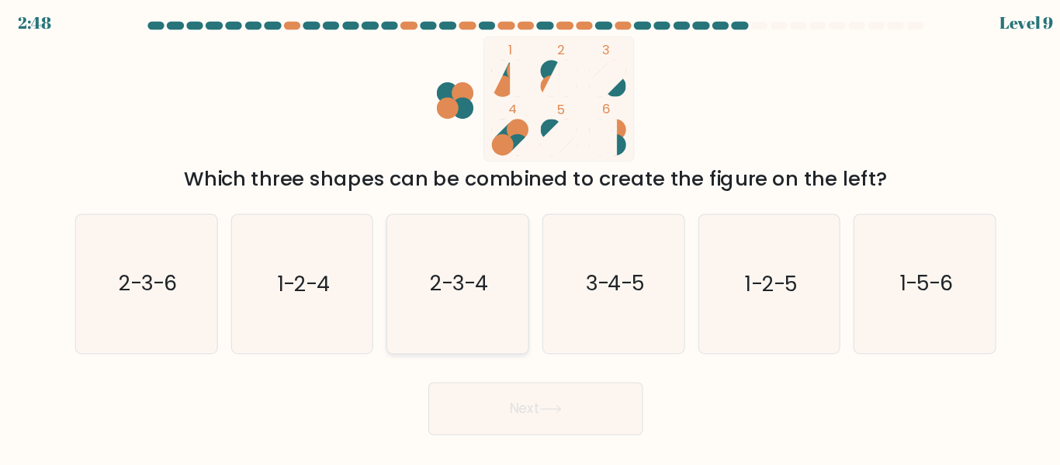
click at [466, 241] on icon "2-3-4" at bounding box center [457, 275] width 130 height 130
click at [530, 237] on input "c. 2-3-4" at bounding box center [530, 235] width 1 height 4
radio input "true"
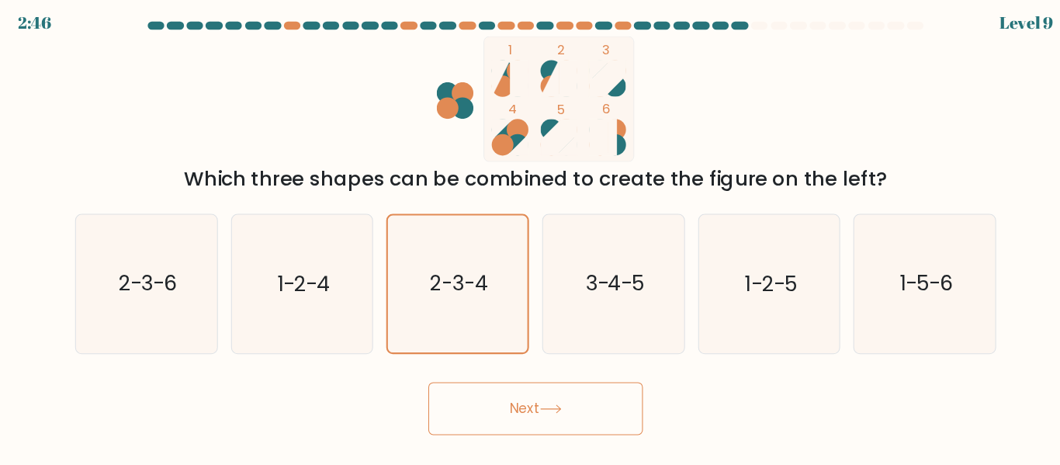
click at [495, 380] on button "Next" at bounding box center [530, 393] width 202 height 50
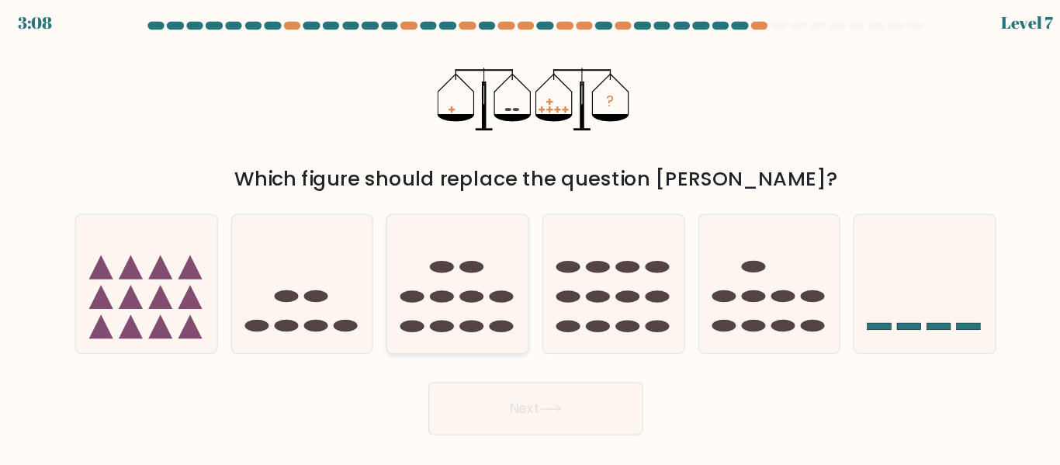
click at [458, 293] on icon at bounding box center [456, 274] width 133 height 109
click at [530, 237] on input "c." at bounding box center [530, 235] width 1 height 4
radio input "true"
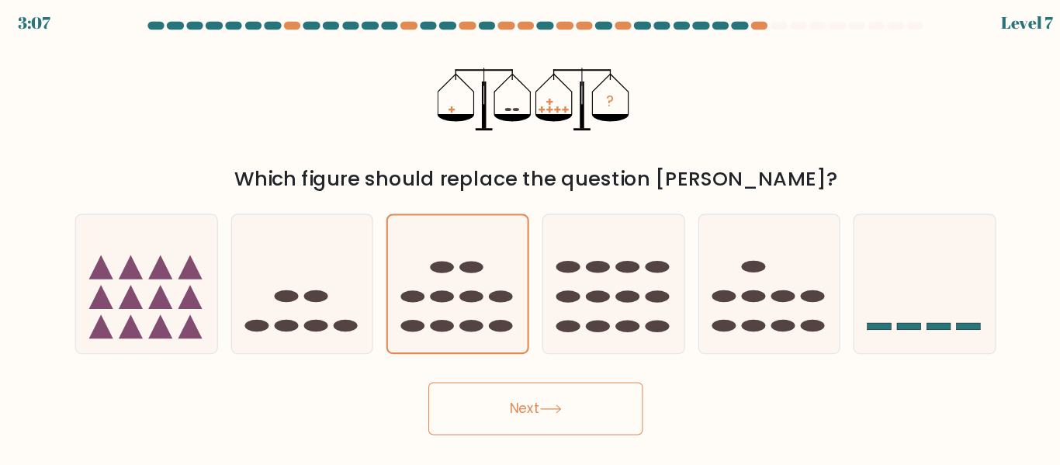
click at [503, 374] on button "Next" at bounding box center [530, 393] width 202 height 50
click at [503, 393] on button "Next" at bounding box center [530, 393] width 202 height 50
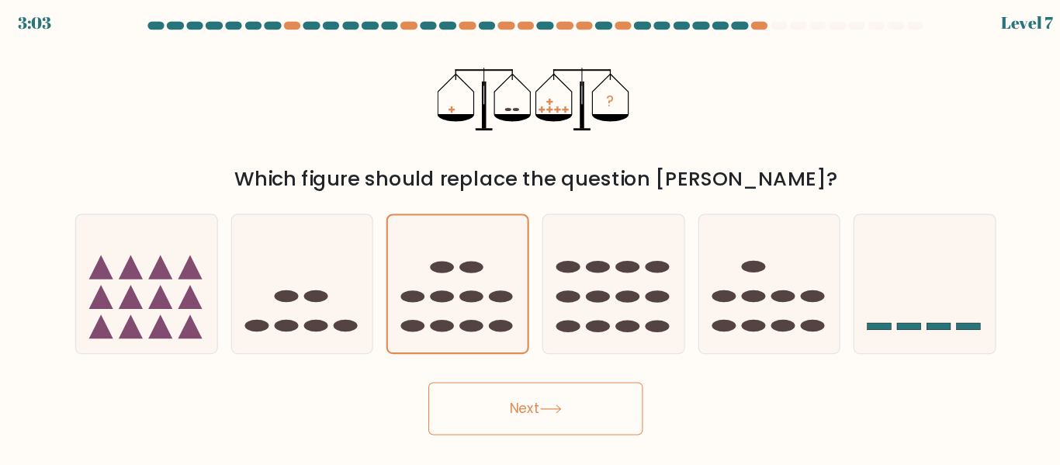
click at [503, 393] on button "Next" at bounding box center [530, 393] width 202 height 50
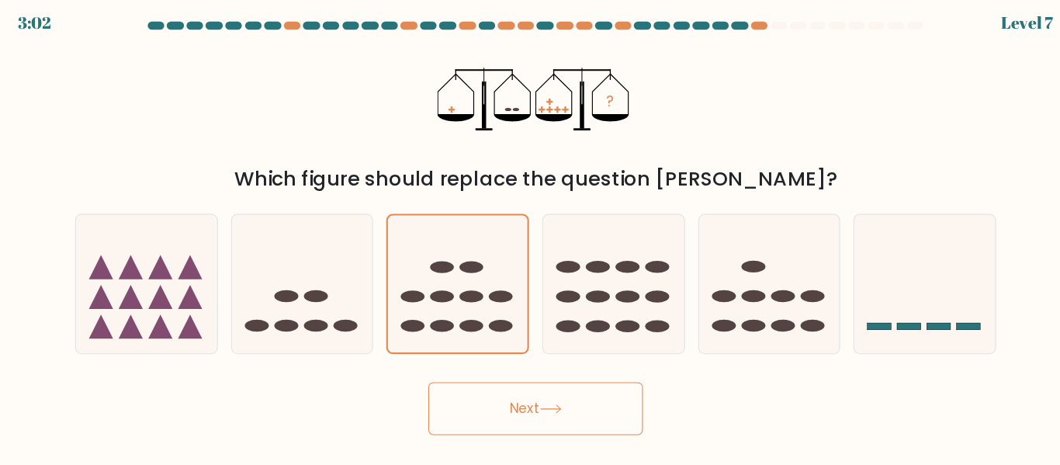
click at [503, 393] on button "Next" at bounding box center [530, 393] width 202 height 50
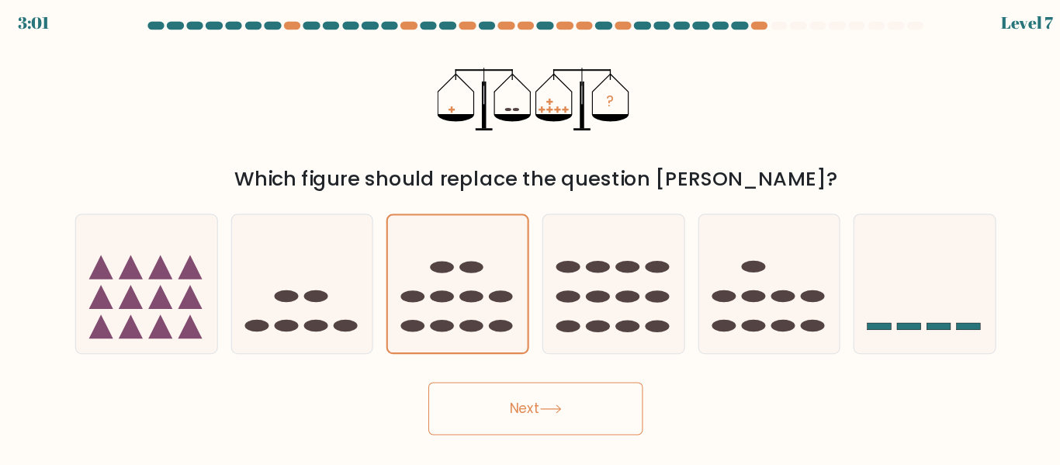
click at [503, 393] on button "Next" at bounding box center [530, 393] width 202 height 50
click at [334, 275] on icon at bounding box center [310, 274] width 133 height 109
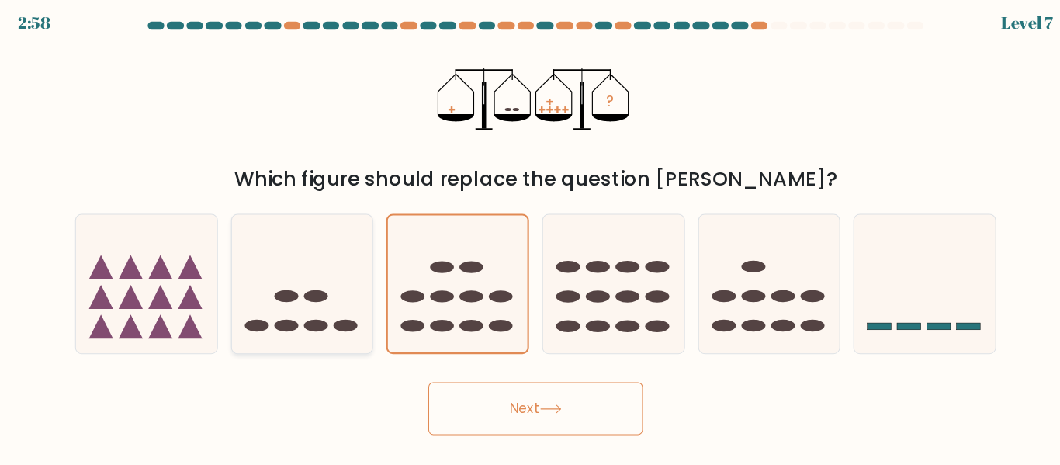
click at [530, 237] on input "b." at bounding box center [530, 235] width 1 height 4
radio input "true"
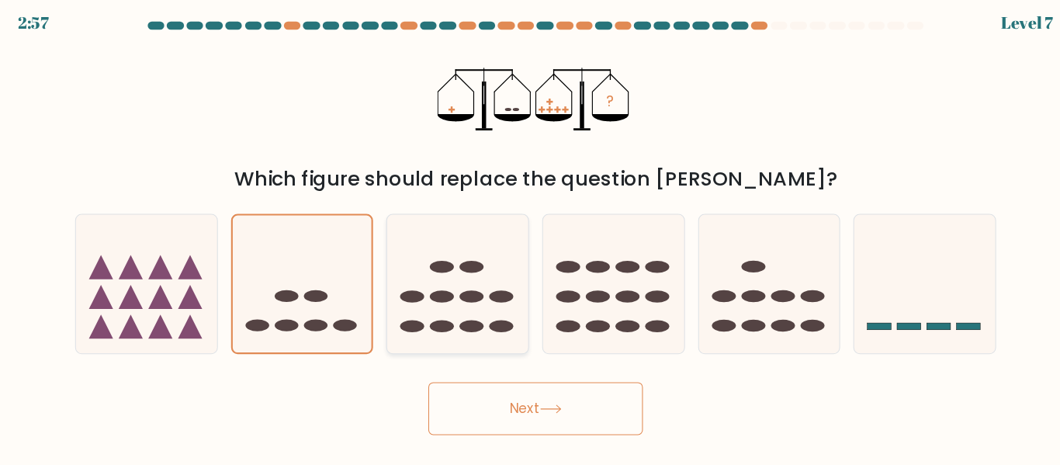
click at [445, 279] on icon at bounding box center [456, 274] width 133 height 109
click at [530, 237] on input "c." at bounding box center [530, 235] width 1 height 4
radio input "true"
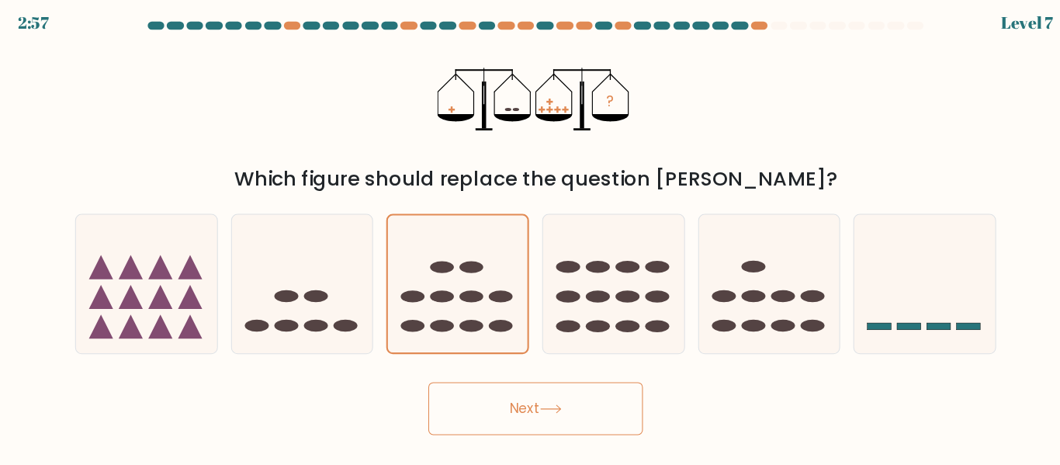
click at [527, 407] on button "Next" at bounding box center [530, 393] width 202 height 50
click at [531, 397] on button "Next" at bounding box center [530, 393] width 202 height 50
click at [805, 62] on div "? Which figure should replace the question mark?" at bounding box center [530, 117] width 884 height 148
click at [531, 388] on button "Next" at bounding box center [530, 393] width 202 height 50
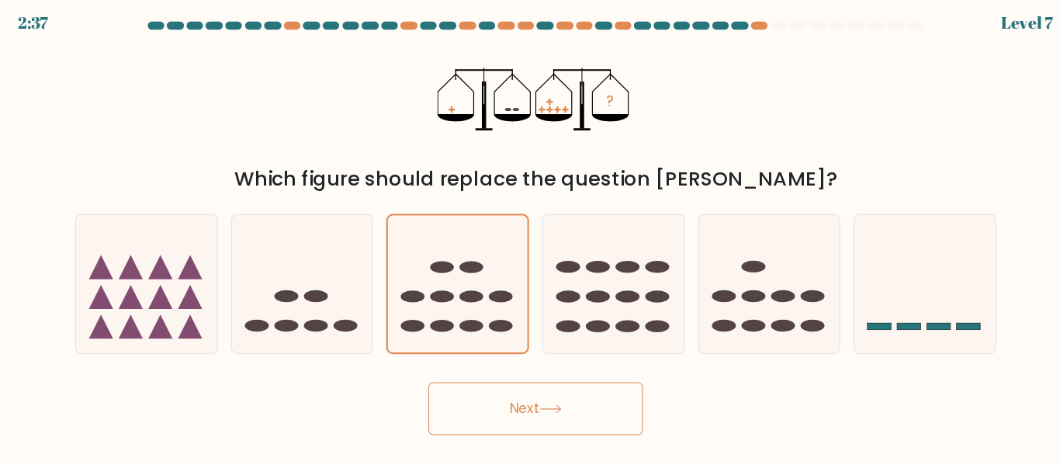
click at [531, 388] on button "Next" at bounding box center [530, 393] width 202 height 50
click at [746, 29] on div at bounding box center [740, 33] width 16 height 8
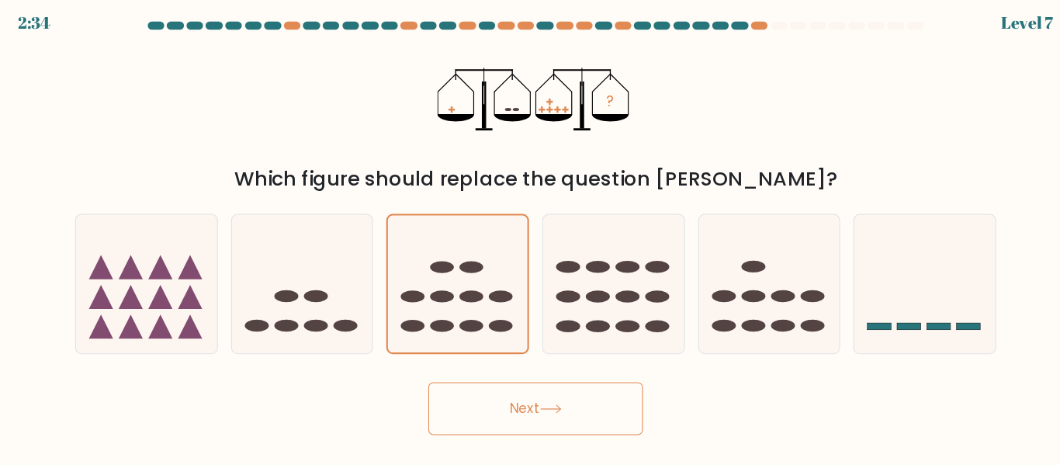
click at [720, 25] on div "2:34 Level 7" at bounding box center [530, 21] width 1060 height 42
click at [472, 369] on button "Next" at bounding box center [530, 393] width 202 height 50
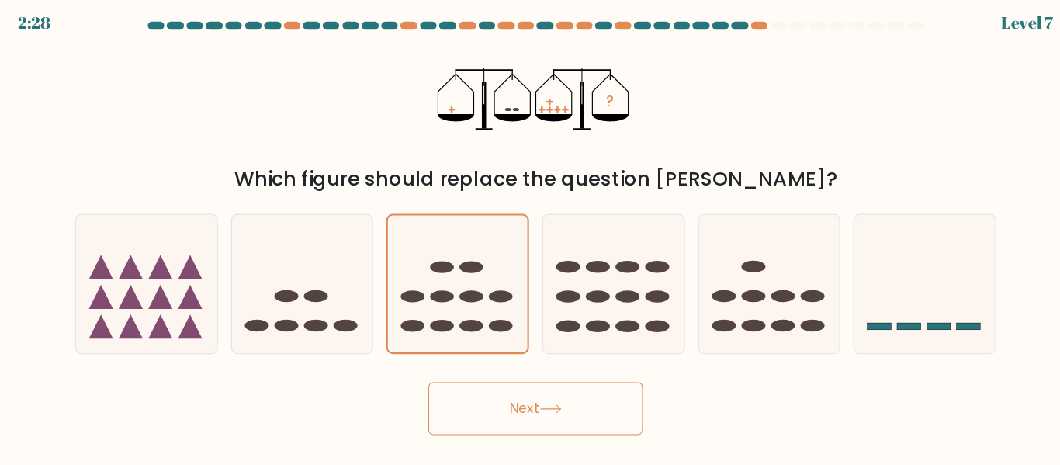
drag, startPoint x: 472, startPoint y: 369, endPoint x: 476, endPoint y: 396, distance: 27.4
click at [476, 396] on button "Next" at bounding box center [530, 393] width 202 height 50
click at [597, 277] on icon at bounding box center [603, 274] width 133 height 109
click at [531, 237] on input "d." at bounding box center [530, 235] width 1 height 4
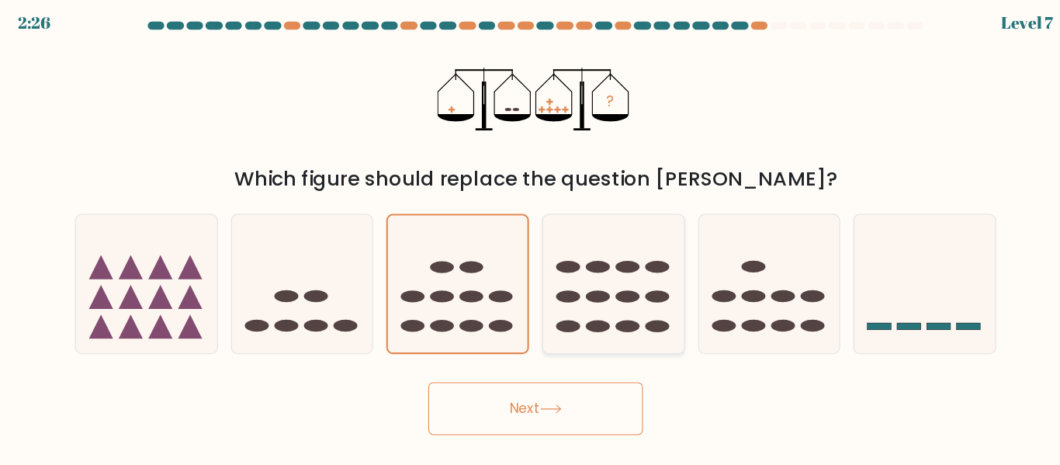
radio input "true"
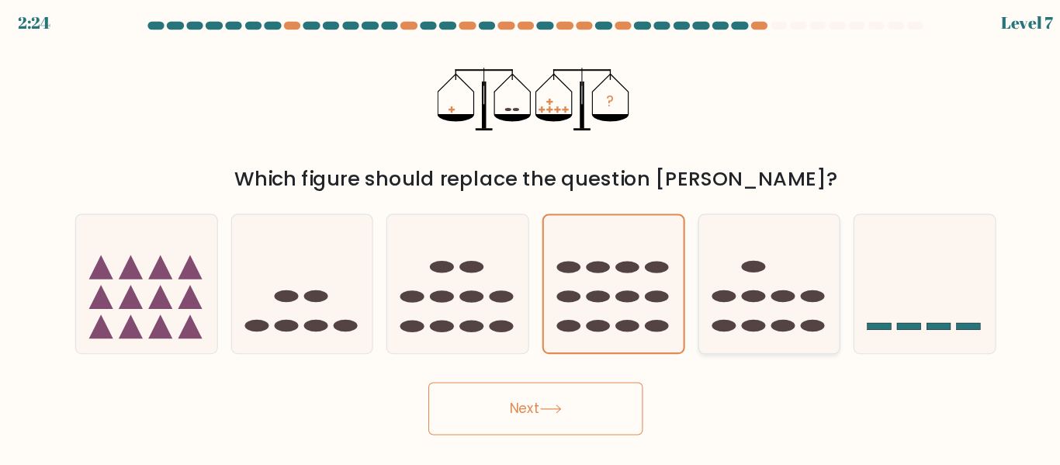
click at [710, 268] on icon at bounding box center [750, 274] width 133 height 109
click at [531, 237] on input "e." at bounding box center [530, 235] width 1 height 4
radio input "true"
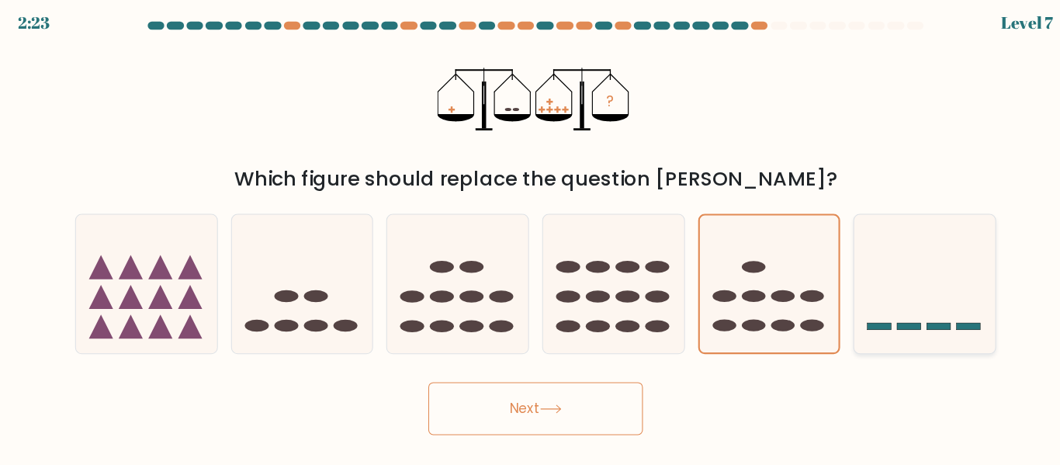
click at [854, 303] on icon at bounding box center [895, 274] width 133 height 109
click at [531, 237] on input "f." at bounding box center [530, 235] width 1 height 4
radio input "true"
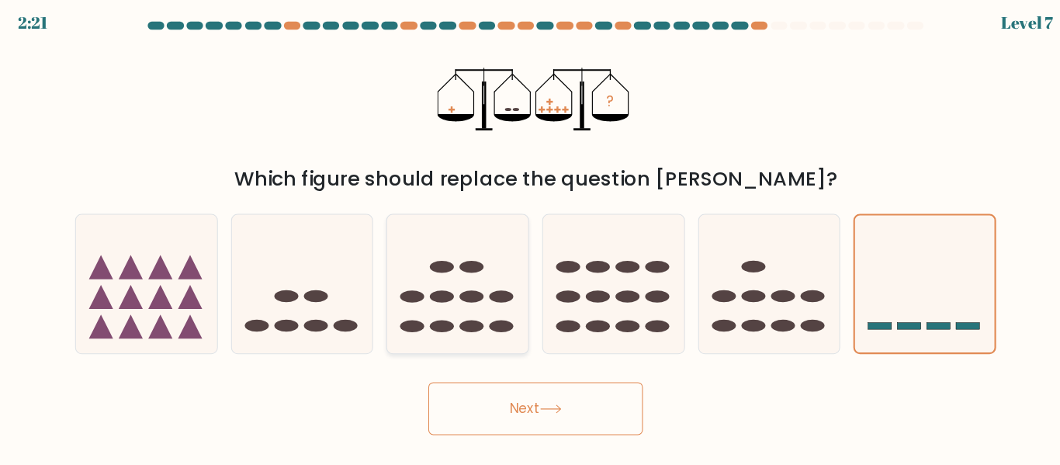
drag, startPoint x: 484, startPoint y: 288, endPoint x: 469, endPoint y: 311, distance: 28.0
click at [469, 311] on icon at bounding box center [456, 274] width 133 height 109
click at [530, 237] on input "c." at bounding box center [530, 235] width 1 height 4
radio input "true"
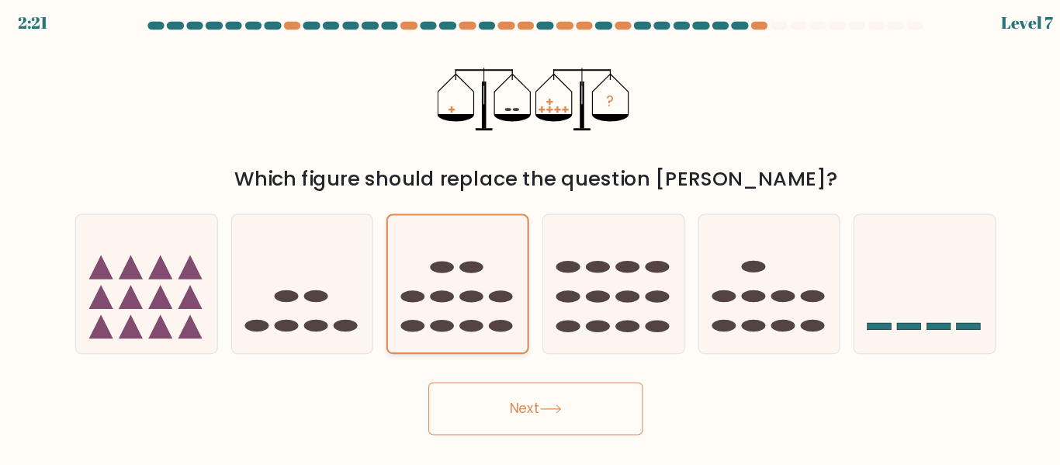
click at [469, 311] on ellipse at bounding box center [470, 314] width 22 height 11
click at [530, 237] on input "c." at bounding box center [530, 235] width 1 height 4
click at [352, 279] on icon at bounding box center [310, 274] width 133 height 109
click at [530, 237] on input "b." at bounding box center [530, 235] width 1 height 4
radio input "true"
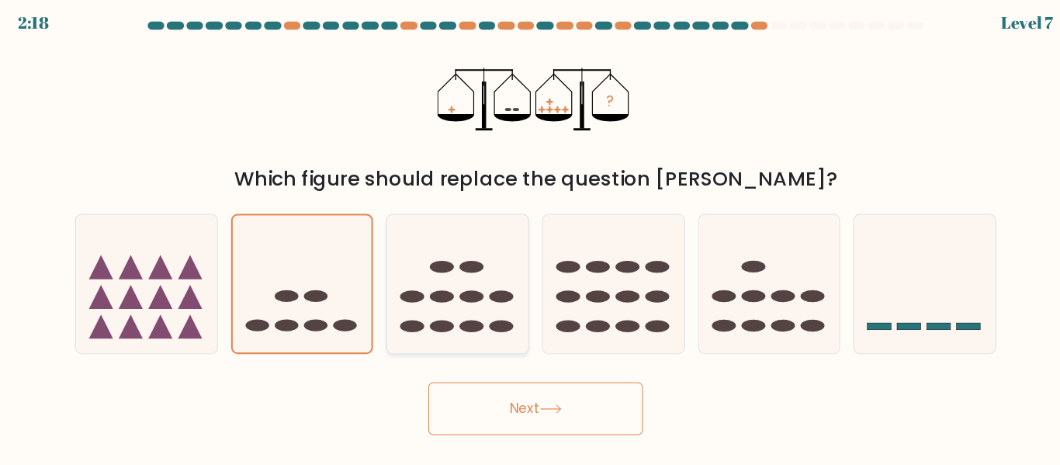
click at [446, 253] on icon at bounding box center [456, 274] width 133 height 109
click at [530, 237] on input "c." at bounding box center [530, 235] width 1 height 4
radio input "true"
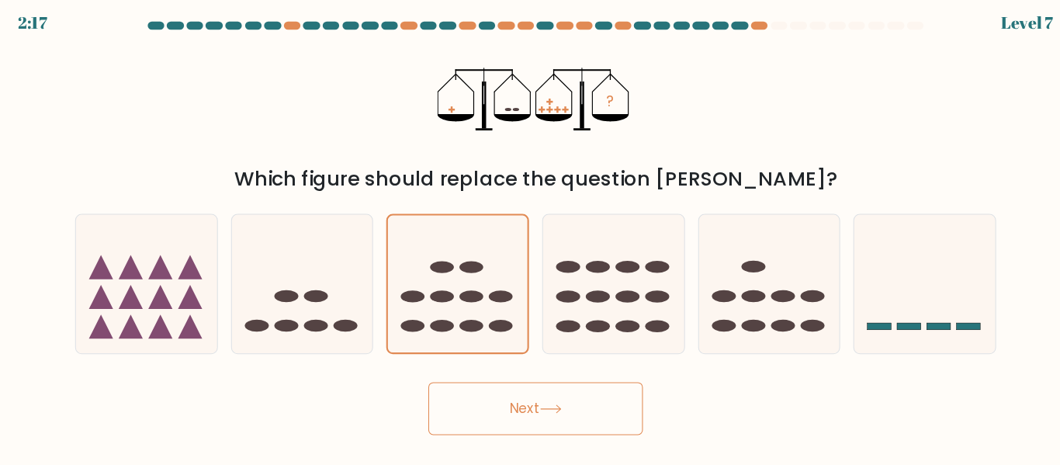
click at [469, 403] on button "Next" at bounding box center [530, 393] width 202 height 50
click at [495, 382] on button "Next" at bounding box center [530, 393] width 202 height 50
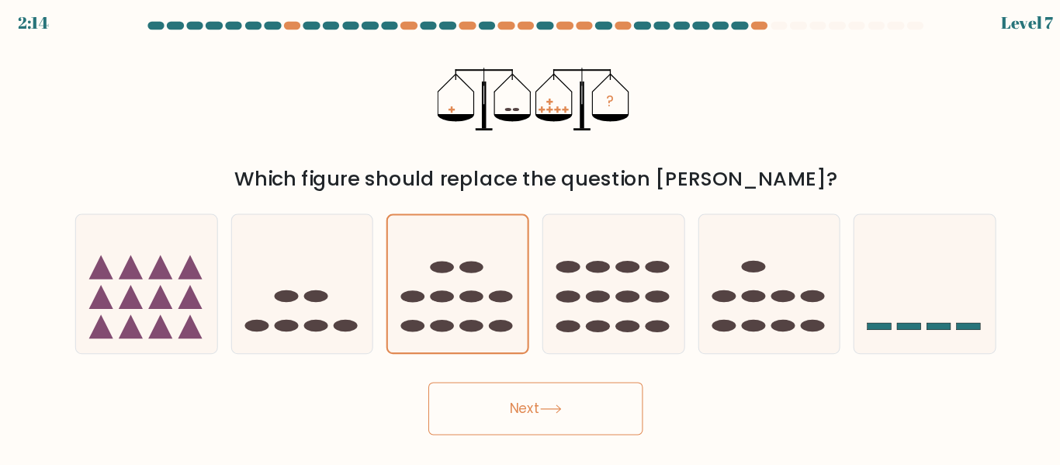
click at [495, 382] on button "Next" at bounding box center [530, 393] width 202 height 50
click at [934, 193] on form at bounding box center [530, 223] width 1060 height 389
click at [479, 407] on button "Next" at bounding box center [530, 393] width 202 height 50
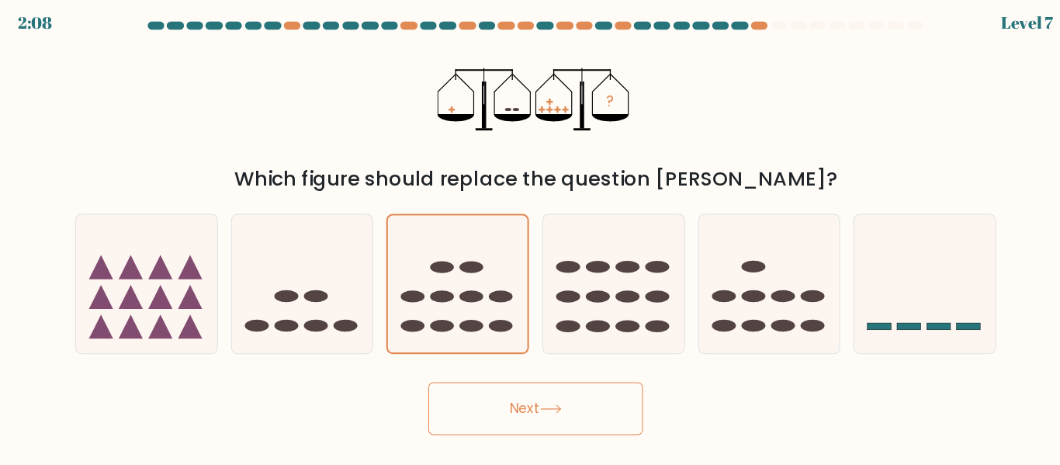
click at [479, 397] on button "Next" at bounding box center [530, 393] width 202 height 50
click at [519, 391] on button "Next" at bounding box center [530, 393] width 202 height 50
click at [500, 396] on button "Next" at bounding box center [530, 393] width 202 height 50
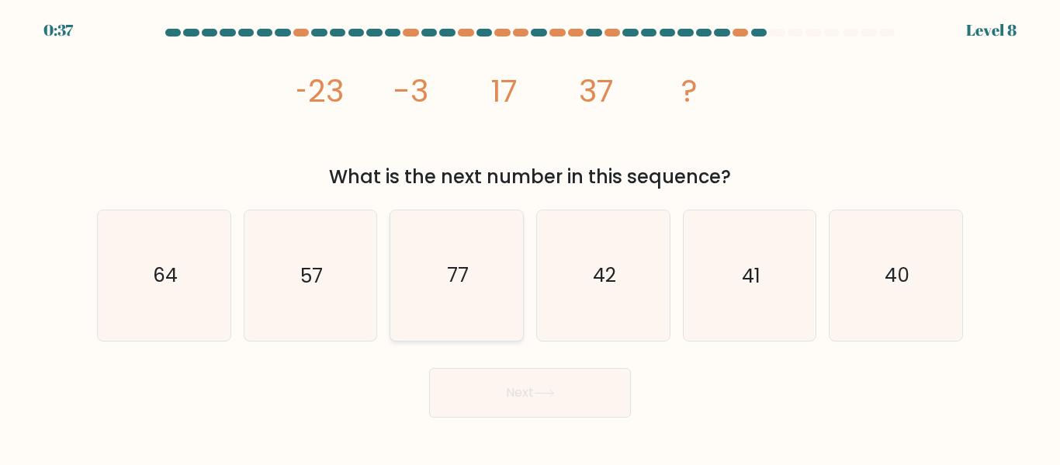
drag, startPoint x: 309, startPoint y: 269, endPoint x: 414, endPoint y: 330, distance: 121.0
click at [309, 268] on text "57" at bounding box center [311, 275] width 22 height 27
click at [530, 237] on input "b. 57" at bounding box center [530, 235] width 1 height 4
radio input "true"
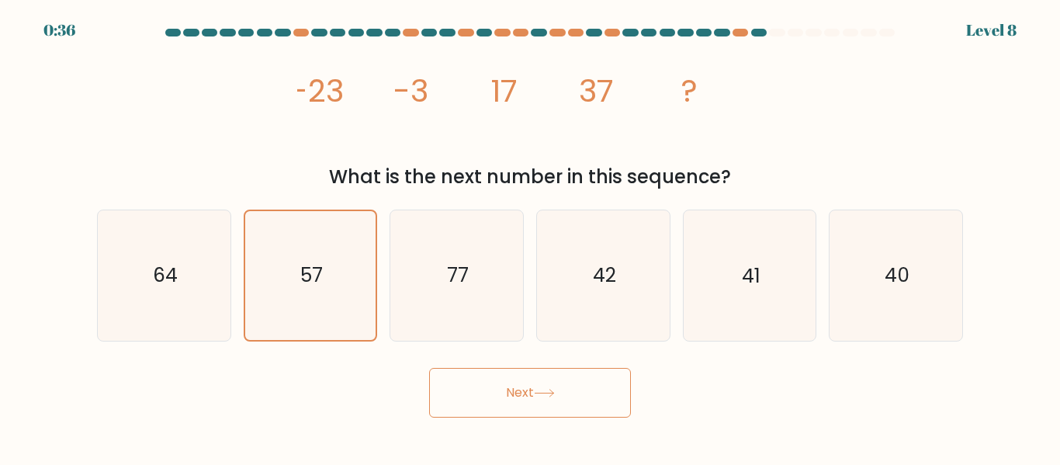
click at [455, 372] on button "Next" at bounding box center [530, 393] width 202 height 50
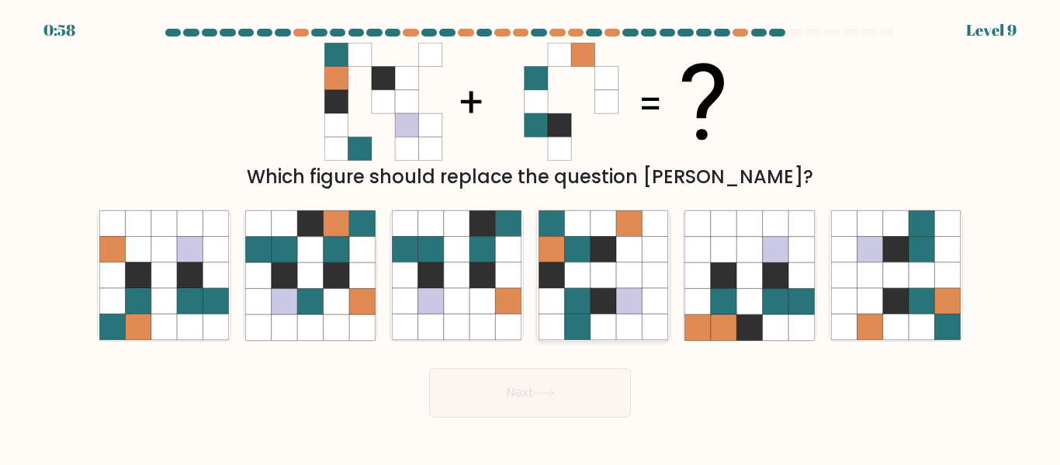
click at [594, 251] on icon at bounding box center [603, 250] width 26 height 26
click at [531, 237] on input "d." at bounding box center [530, 235] width 1 height 4
radio input "true"
click at [494, 382] on button "Next" at bounding box center [530, 393] width 202 height 50
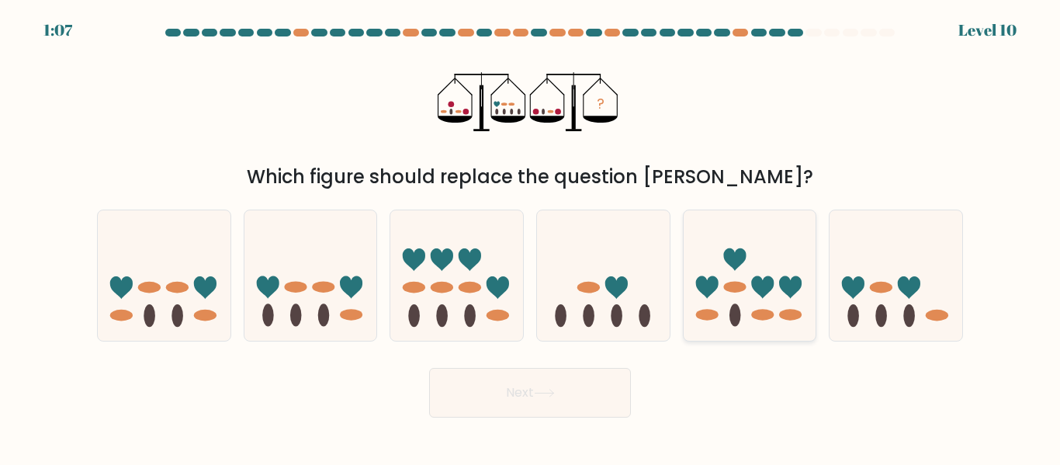
click at [726, 278] on icon at bounding box center [750, 274] width 133 height 109
click at [531, 237] on input "e." at bounding box center [530, 235] width 1 height 4
radio input "true"
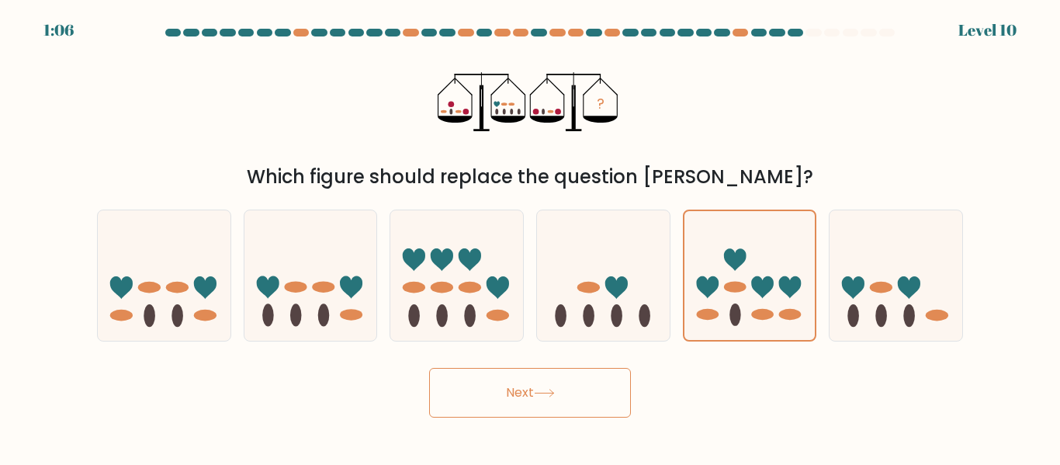
click at [580, 389] on button "Next" at bounding box center [530, 393] width 202 height 50
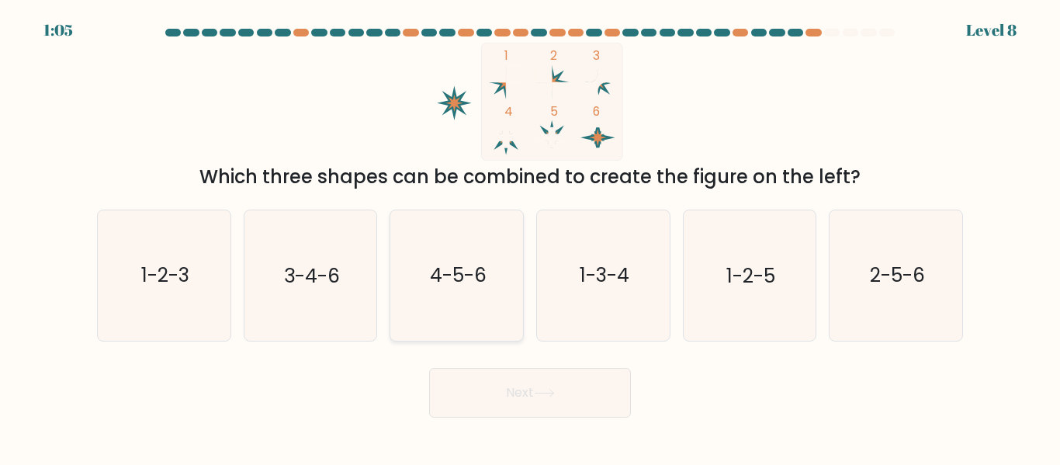
click at [453, 278] on text "4-5-6" at bounding box center [458, 275] width 57 height 27
click at [530, 237] on input "c. 4-5-6" at bounding box center [530, 235] width 1 height 4
radio input "true"
click at [503, 384] on button "Next" at bounding box center [530, 393] width 202 height 50
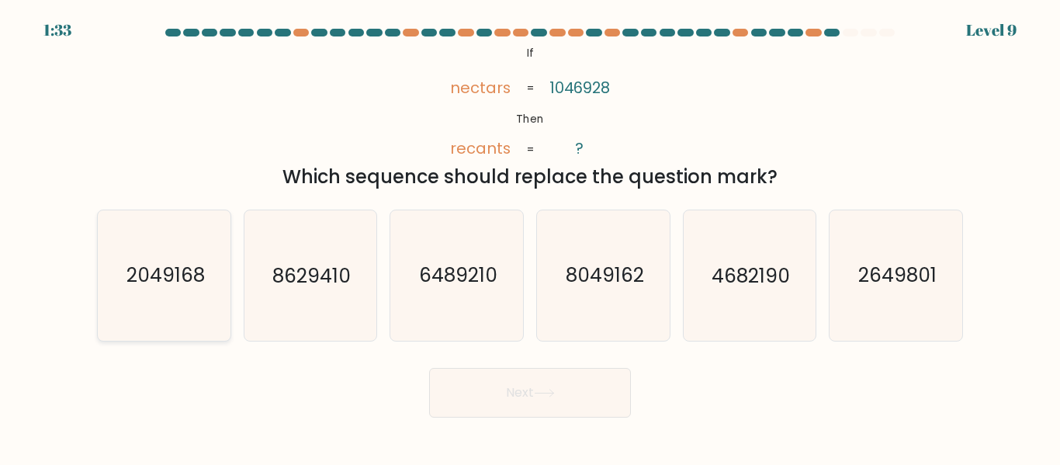
click at [178, 228] on icon "2049168" at bounding box center [164, 275] width 130 height 130
click at [530, 233] on input "a. 2049168" at bounding box center [530, 235] width 1 height 4
radio input "true"
click at [521, 399] on button "Next" at bounding box center [530, 393] width 202 height 50
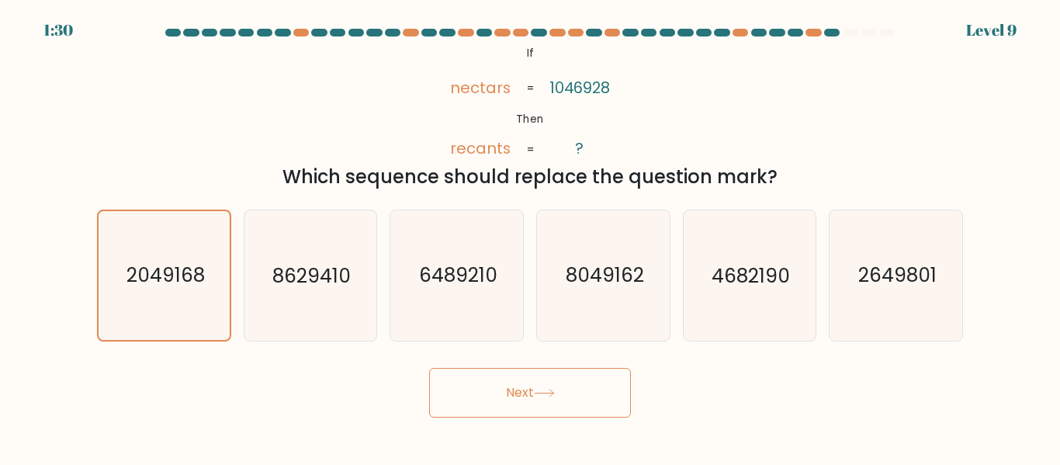
click at [526, 398] on button "Next" at bounding box center [530, 393] width 202 height 50
click at [539, 378] on button "Next" at bounding box center [530, 393] width 202 height 50
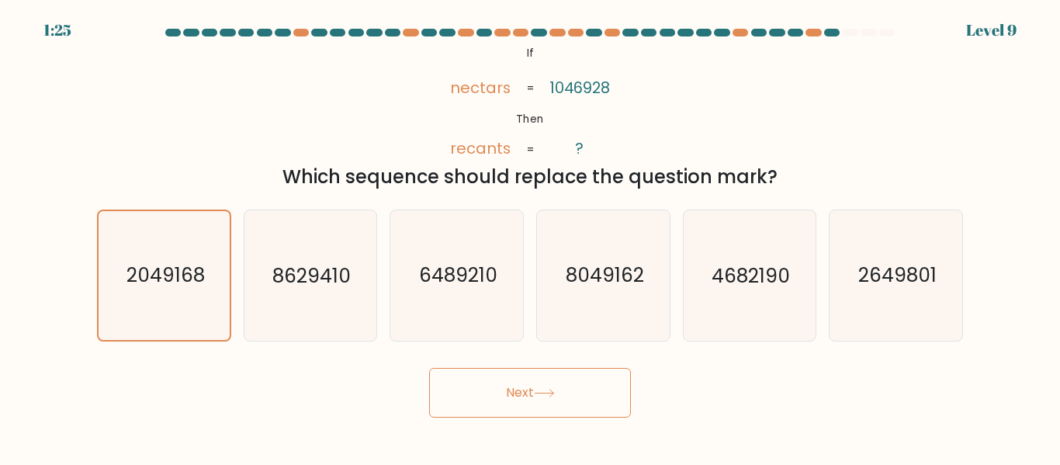
click at [539, 378] on button "Next" at bounding box center [530, 393] width 202 height 50
click at [472, 393] on button "Next" at bounding box center [530, 393] width 202 height 50
click at [502, 385] on button "Next" at bounding box center [530, 393] width 202 height 50
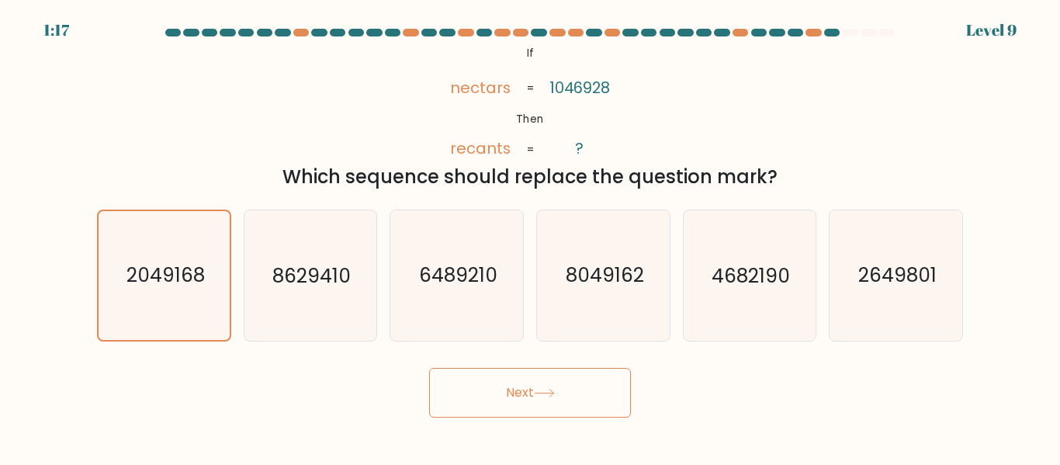
click at [502, 385] on button "Next" at bounding box center [530, 393] width 202 height 50
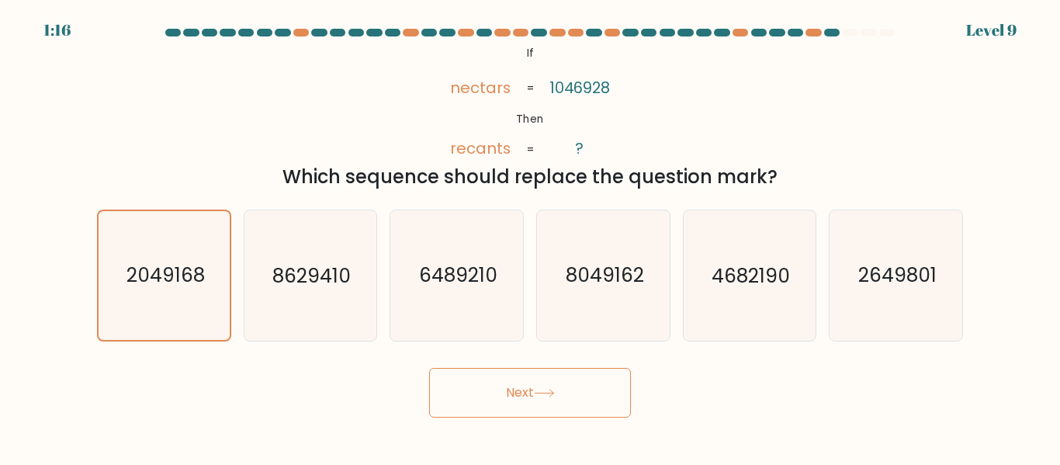
click at [502, 385] on button "Next" at bounding box center [530, 393] width 202 height 50
click at [505, 395] on button "Next" at bounding box center [530, 393] width 202 height 50
click at [289, 284] on text "8629410" at bounding box center [311, 275] width 78 height 27
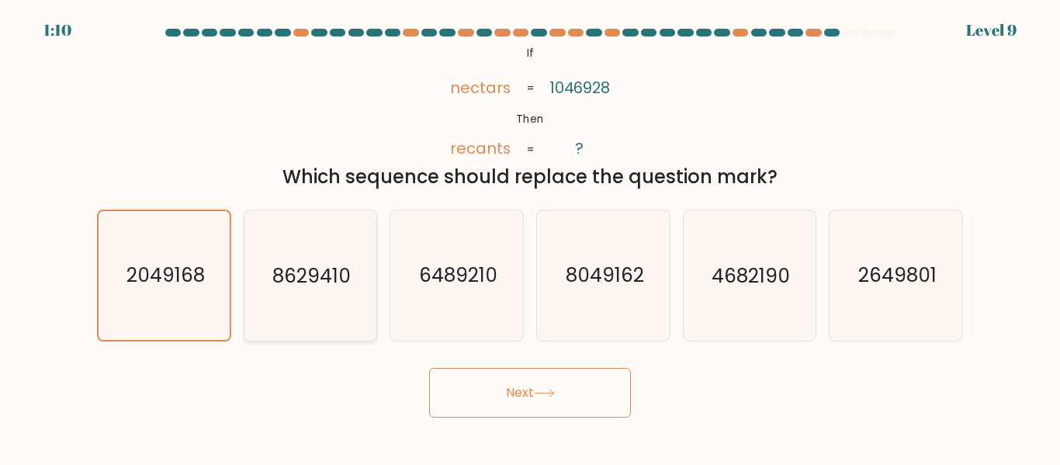
click at [530, 237] on input "b. 8629410" at bounding box center [530, 235] width 1 height 4
radio input "true"
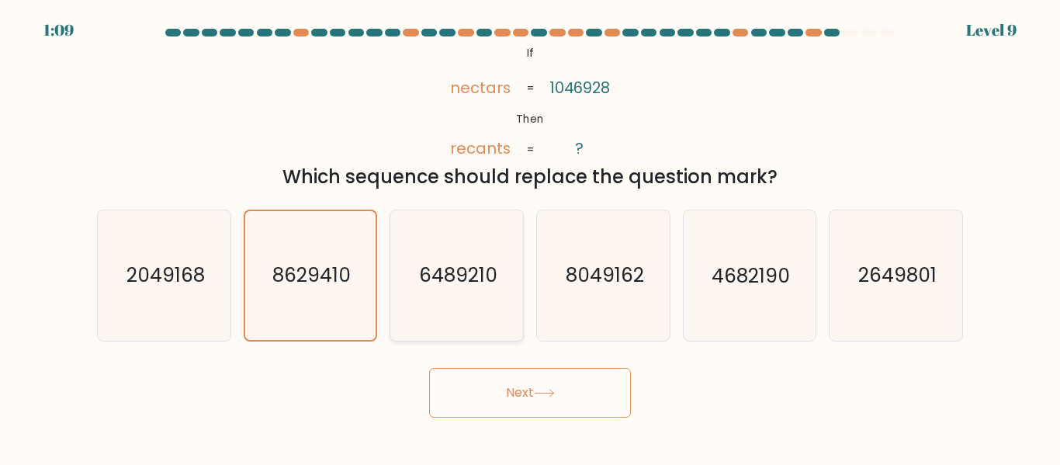
click at [512, 276] on icon "6489210" at bounding box center [457, 275] width 130 height 130
click at [530, 237] on input "c. 6489210" at bounding box center [530, 235] width 1 height 4
radio input "true"
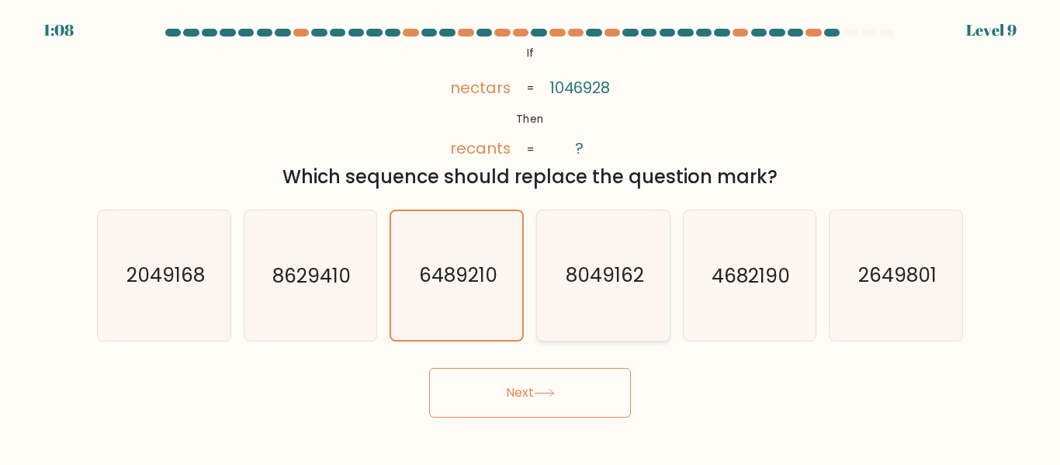
click at [606, 255] on icon "8049162" at bounding box center [603, 275] width 130 height 130
click at [531, 237] on input "d. 8049162" at bounding box center [530, 235] width 1 height 4
radio input "true"
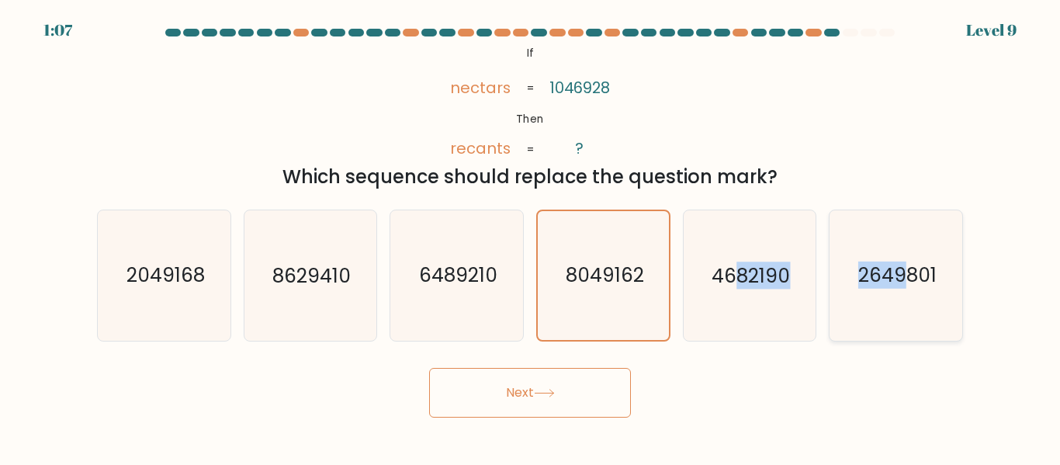
drag, startPoint x: 735, startPoint y: 261, endPoint x: 903, endPoint y: 265, distance: 168.4
click at [903, 265] on div "a. 2049168 b. 8629410 c. 6489210 d." at bounding box center [530, 269] width 878 height 144
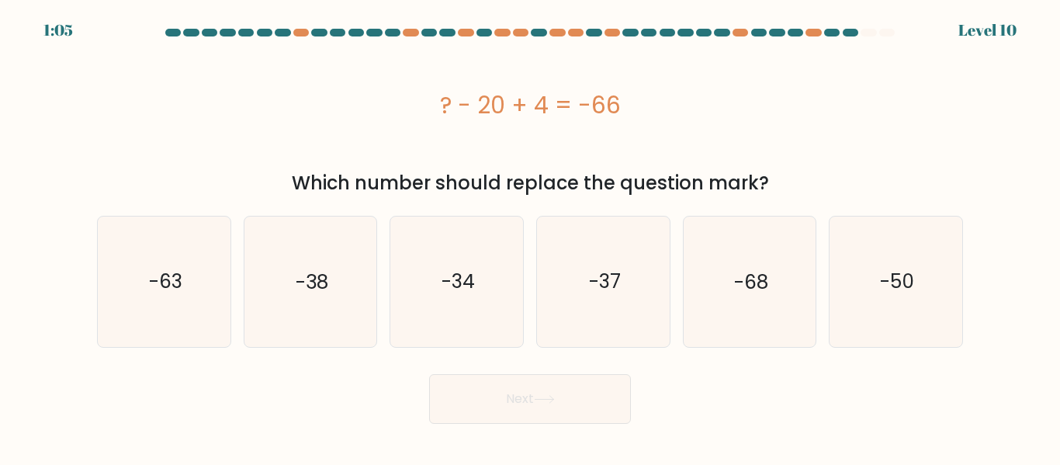
click at [787, 372] on div "Next" at bounding box center [530, 394] width 884 height 57
click at [870, 247] on icon "-50" at bounding box center [896, 281] width 130 height 130
click at [531, 237] on input "f. -50" at bounding box center [530, 235] width 1 height 4
radio input "true"
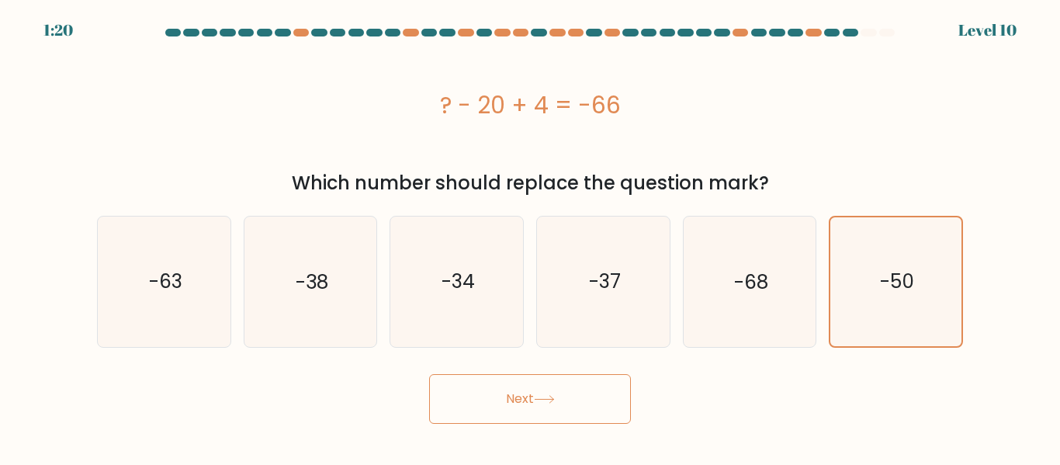
click at [588, 377] on button "Next" at bounding box center [530, 399] width 202 height 50
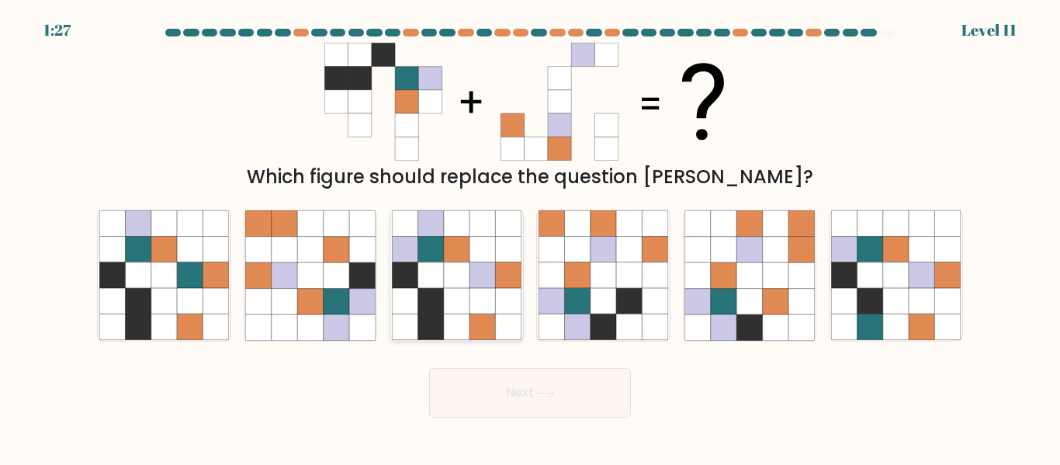
click at [426, 289] on icon at bounding box center [431, 302] width 26 height 26
click at [530, 237] on input "c." at bounding box center [530, 235] width 1 height 4
radio input "true"
click at [497, 389] on button "Next" at bounding box center [530, 393] width 202 height 50
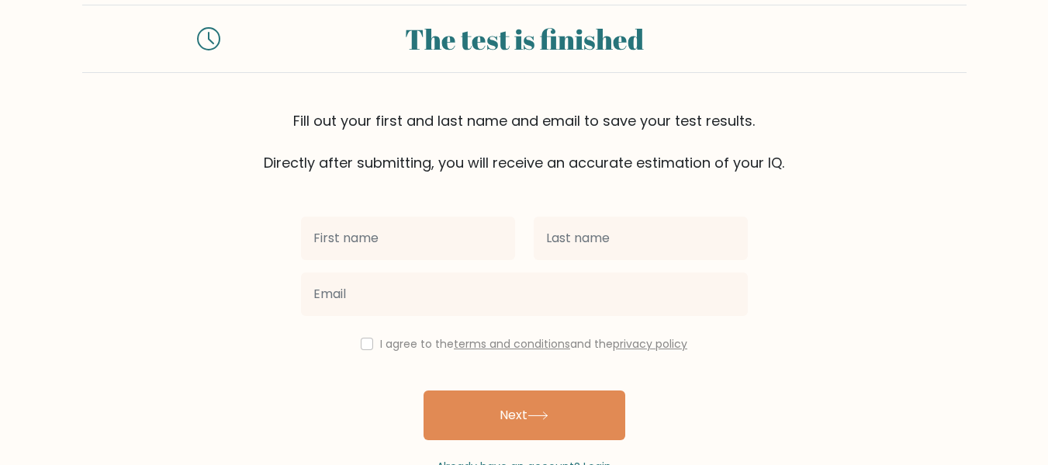
scroll to position [35, 0]
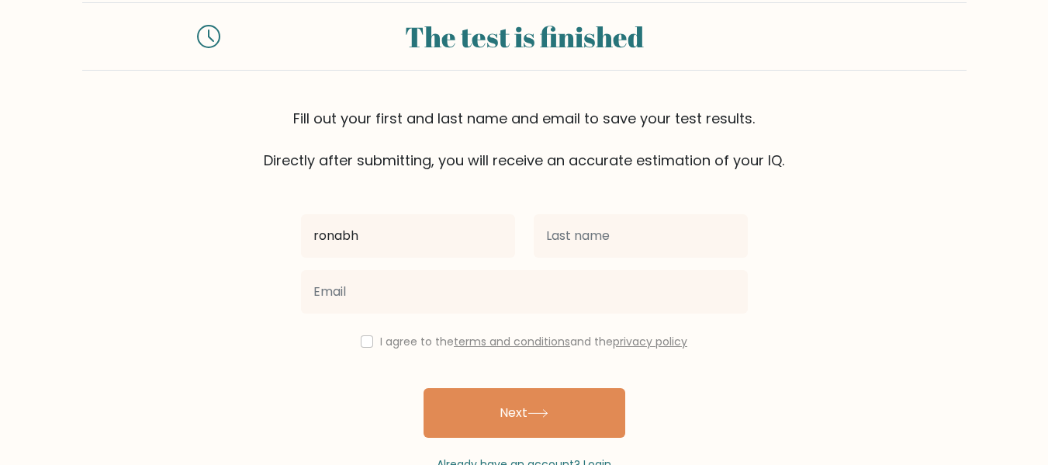
type input "ronabh"
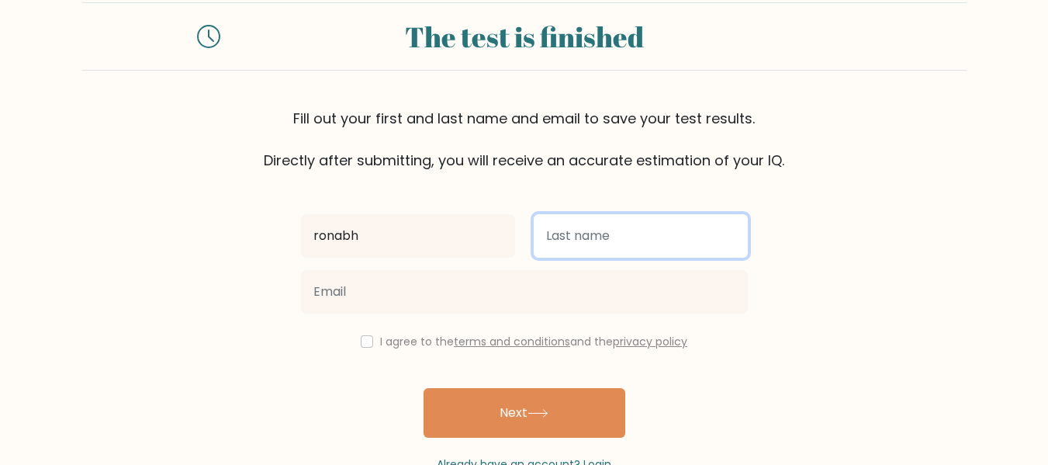
click at [563, 248] on input "text" at bounding box center [641, 235] width 214 height 43
type input "[PERSON_NAME]"
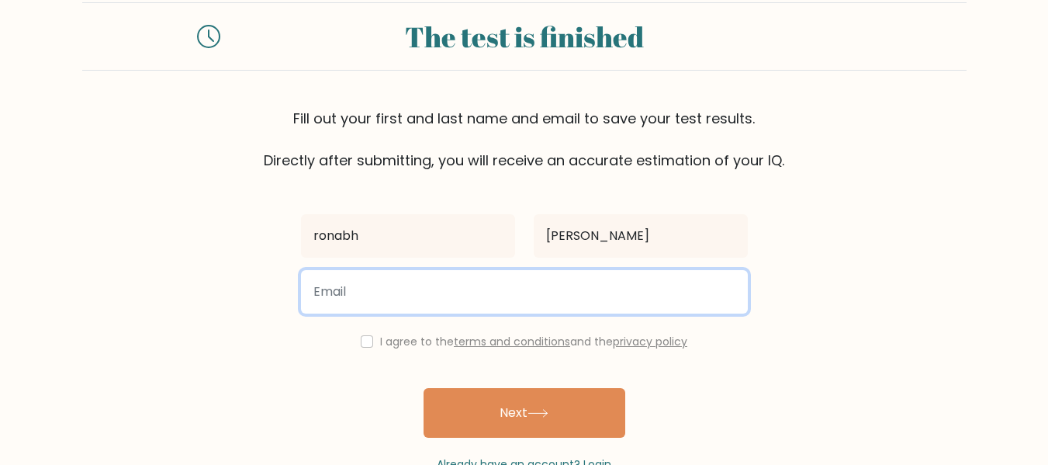
click at [394, 289] on input "email" at bounding box center [524, 291] width 447 height 43
type input "ronabhpriyam567@gmail.com"
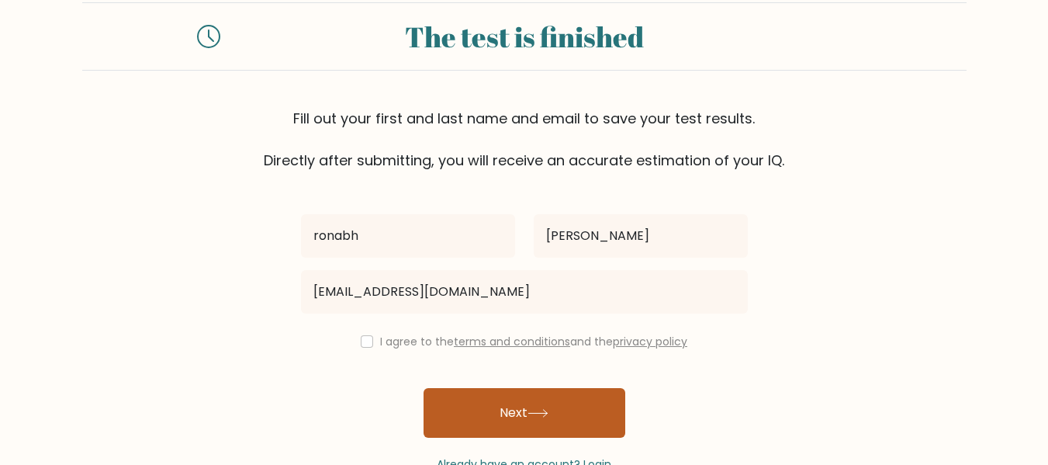
click at [493, 400] on button "Next" at bounding box center [525, 413] width 202 height 50
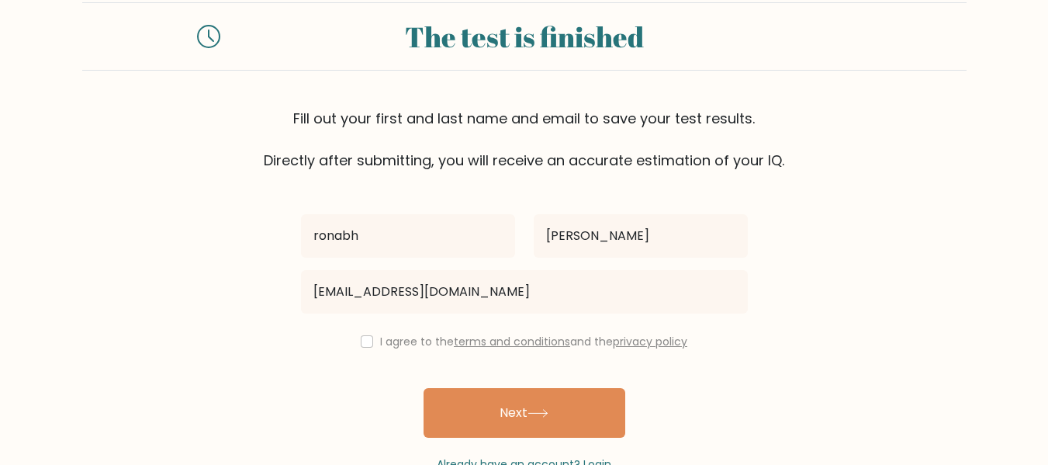
click at [359, 331] on div "ronabh priyam ronabhpriyam567@gmail.com I agree to the terms and conditions and…" at bounding box center [525, 322] width 466 height 302
click at [363, 343] on input "checkbox" at bounding box center [367, 341] width 12 height 12
checkbox input "true"
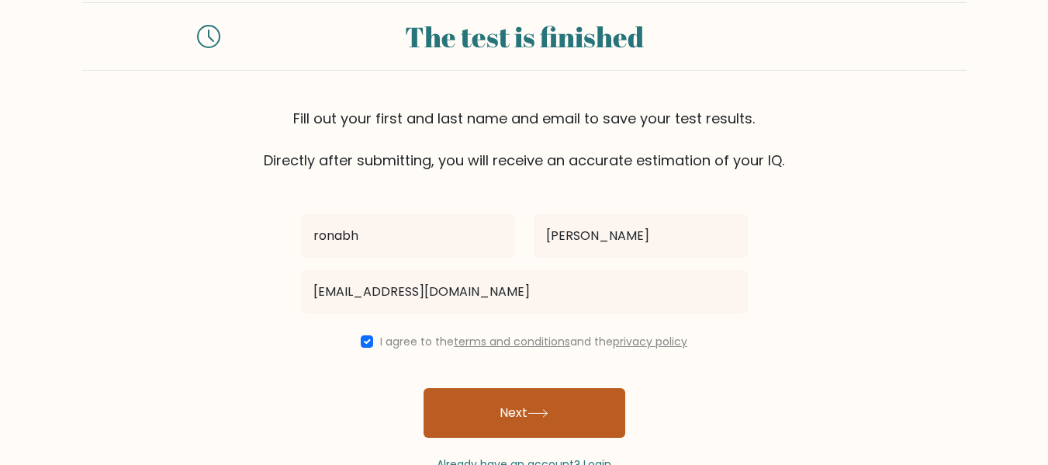
click at [528, 416] on button "Next" at bounding box center [525, 413] width 202 height 50
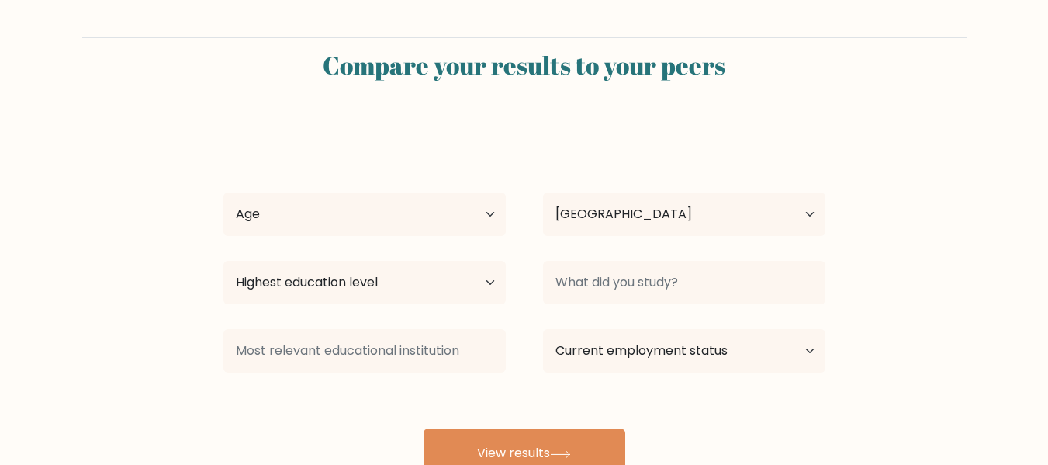
select select "IN"
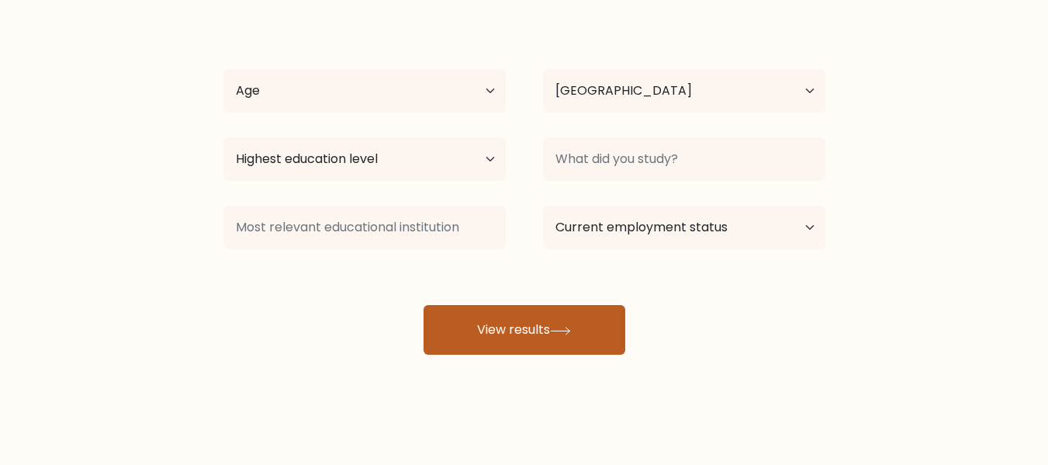
click at [517, 320] on button "View results" at bounding box center [525, 330] width 202 height 50
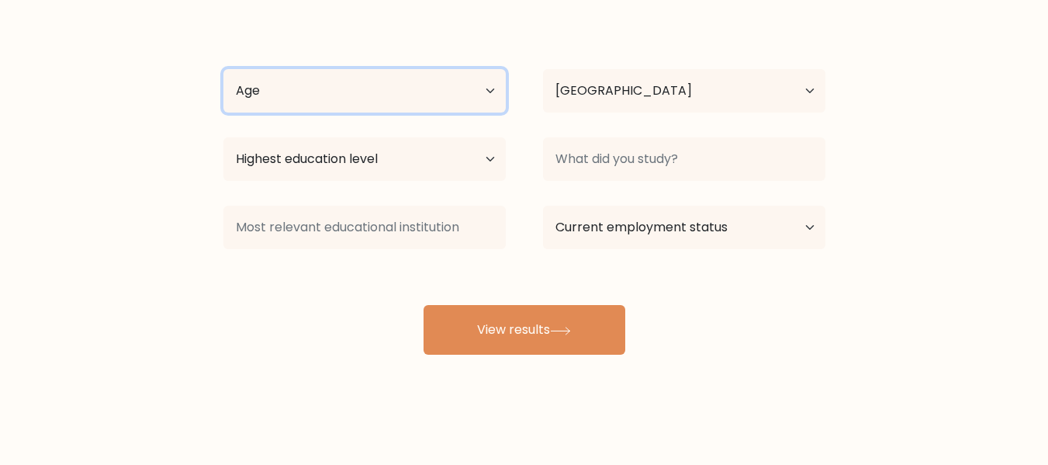
click at [374, 78] on select "Age Under [DEMOGRAPHIC_DATA] [DEMOGRAPHIC_DATA] [DEMOGRAPHIC_DATA] [DEMOGRAPHIC…" at bounding box center [364, 90] width 282 height 43
select select "min_18"
click at [223, 69] on select "Age Under [DEMOGRAPHIC_DATA] [DEMOGRAPHIC_DATA] [DEMOGRAPHIC_DATA] [DEMOGRAPHIC…" at bounding box center [364, 90] width 282 height 43
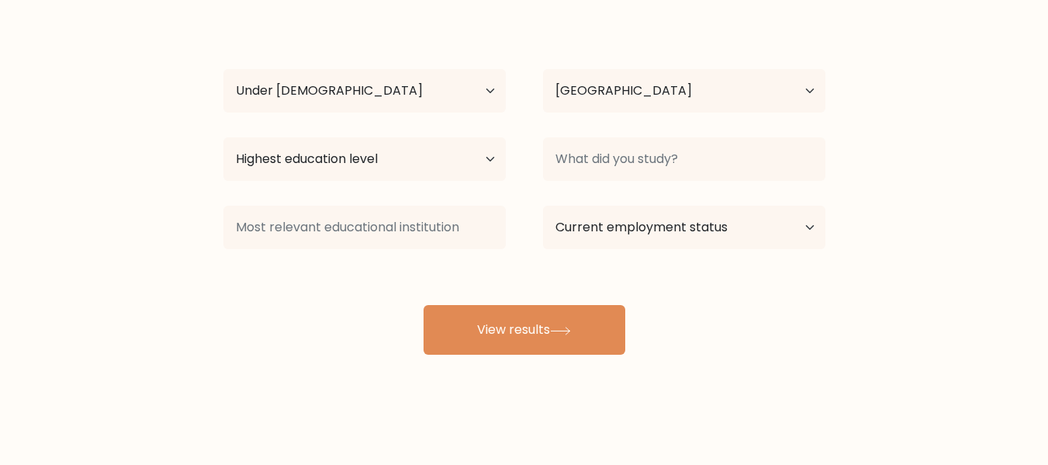
drag, startPoint x: 485, startPoint y: 126, endPoint x: 683, endPoint y: 79, distance: 203.4
click at [683, 79] on div "[PERSON_NAME] Age Under [DEMOGRAPHIC_DATA] [DEMOGRAPHIC_DATA] [DEMOGRAPHIC_DATA…" at bounding box center [524, 183] width 621 height 341
click at [683, 79] on select "Country [GEOGRAPHIC_DATA] [GEOGRAPHIC_DATA] [GEOGRAPHIC_DATA] [US_STATE] [GEOGR…" at bounding box center [684, 90] width 282 height 43
click at [344, 333] on div "[PERSON_NAME] Age Under [DEMOGRAPHIC_DATA] [DEMOGRAPHIC_DATA] [DEMOGRAPHIC_DATA…" at bounding box center [524, 183] width 621 height 341
click at [407, 172] on select "Highest education level No schooling Primary Lower Secondary Upper Secondary Oc…" at bounding box center [364, 158] width 282 height 43
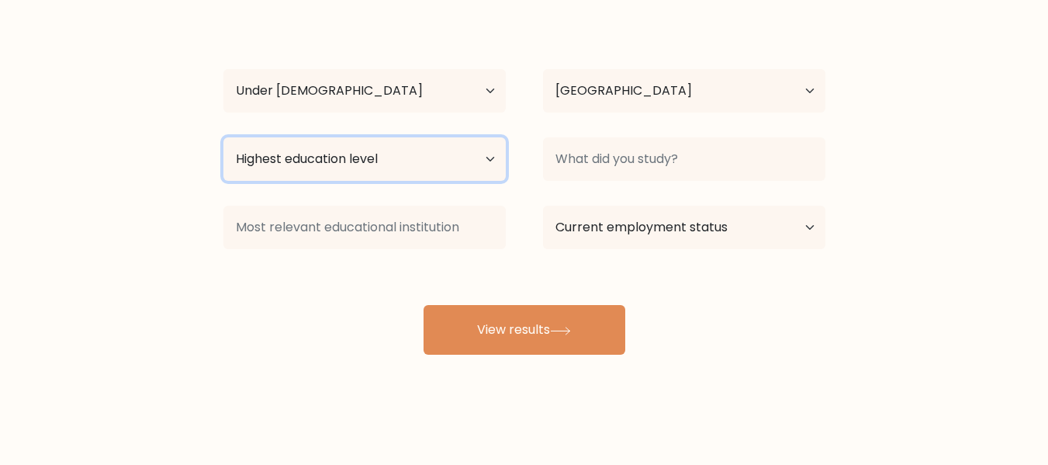
select select "upper_secondary"
click at [223, 137] on select "Highest education level No schooling Primary Lower Secondary Upper Secondary Oc…" at bounding box center [364, 158] width 282 height 43
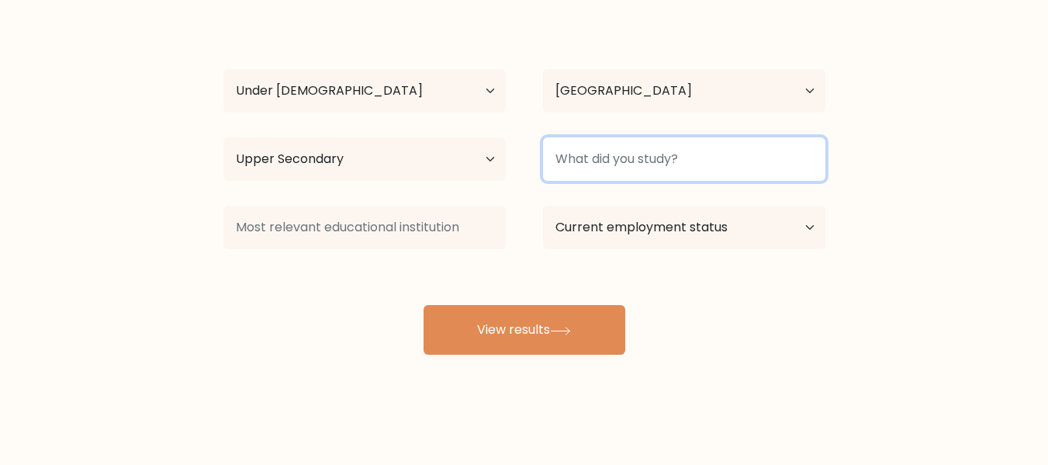
click at [614, 154] on input at bounding box center [684, 158] width 282 height 43
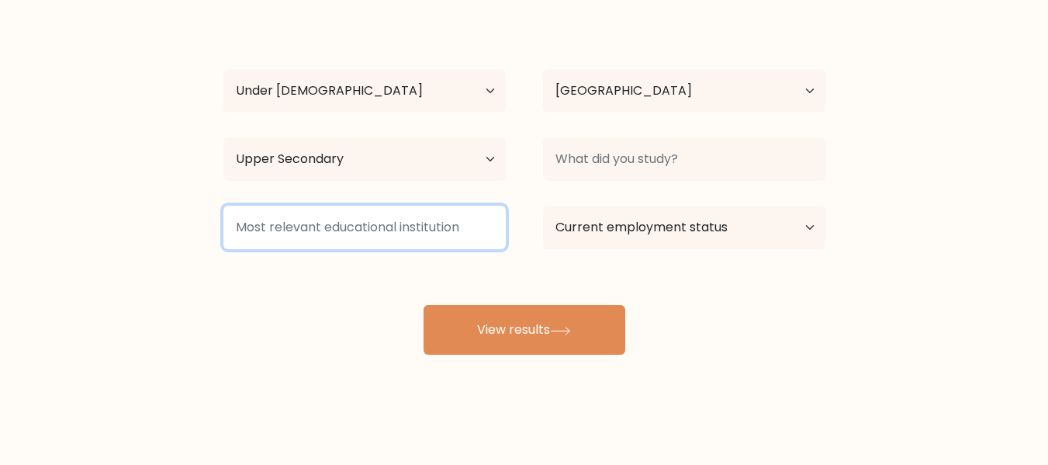
click at [456, 226] on input at bounding box center [364, 227] width 282 height 43
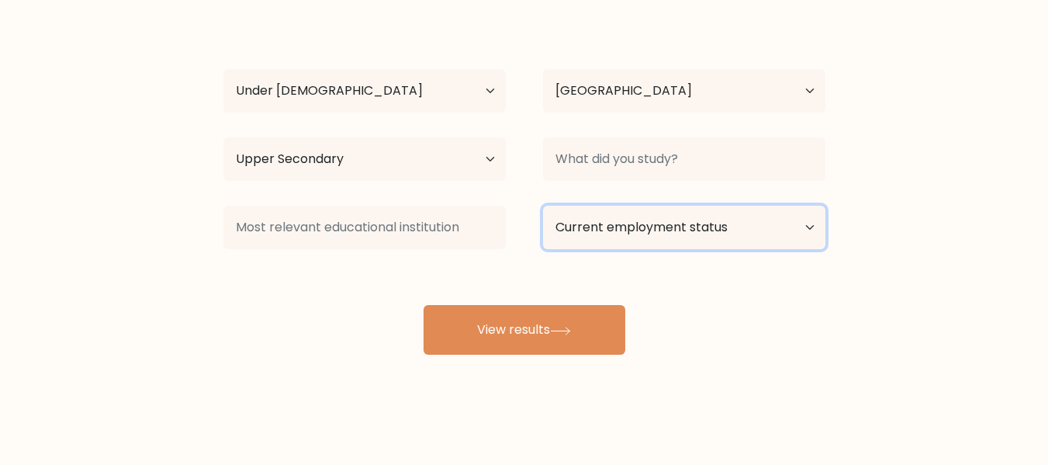
click at [625, 220] on select "Current employment status Employed Student Retired Other / prefer not to answer" at bounding box center [684, 227] width 282 height 43
select select "student"
click at [543, 206] on select "Current employment status Employed Student Retired Other / prefer not to answer" at bounding box center [684, 227] width 282 height 43
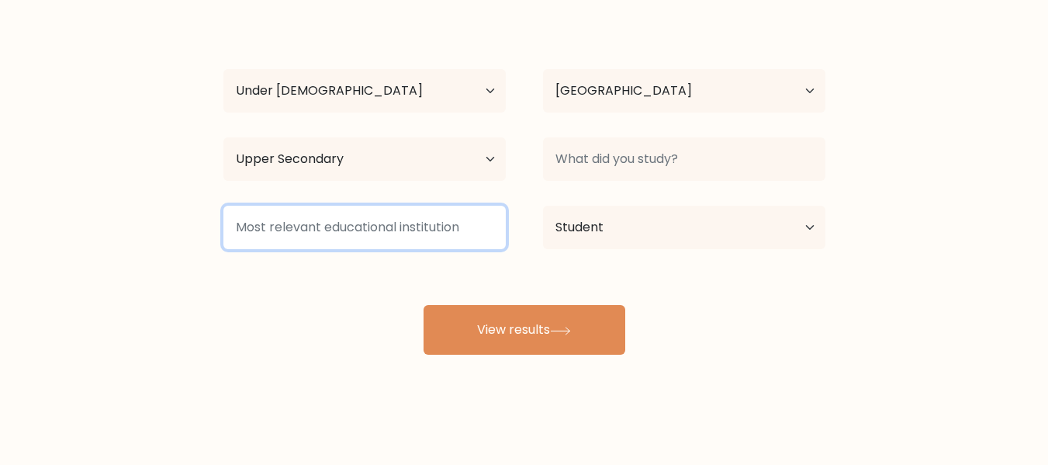
click at [436, 224] on input at bounding box center [364, 227] width 282 height 43
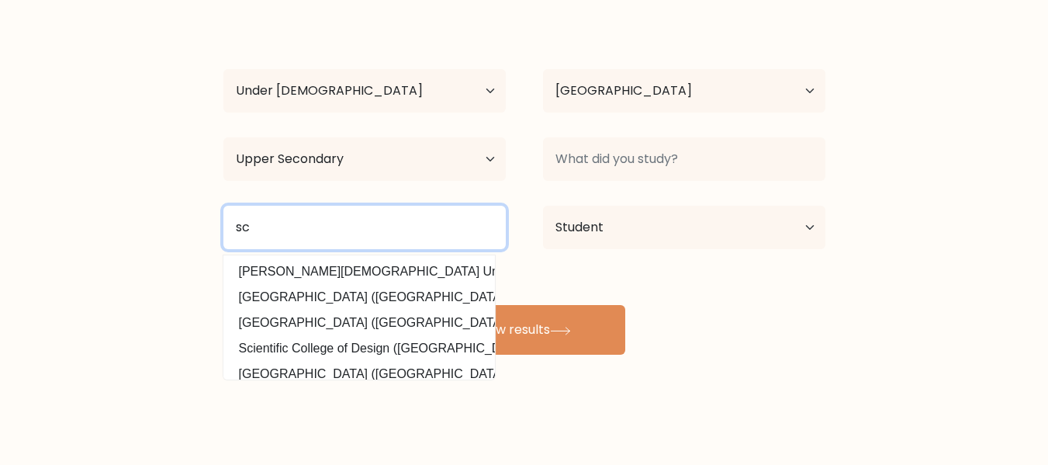
type input "s"
type input "maharishi vidya mandir"
click at [424, 305] on button "View results" at bounding box center [525, 330] width 202 height 50
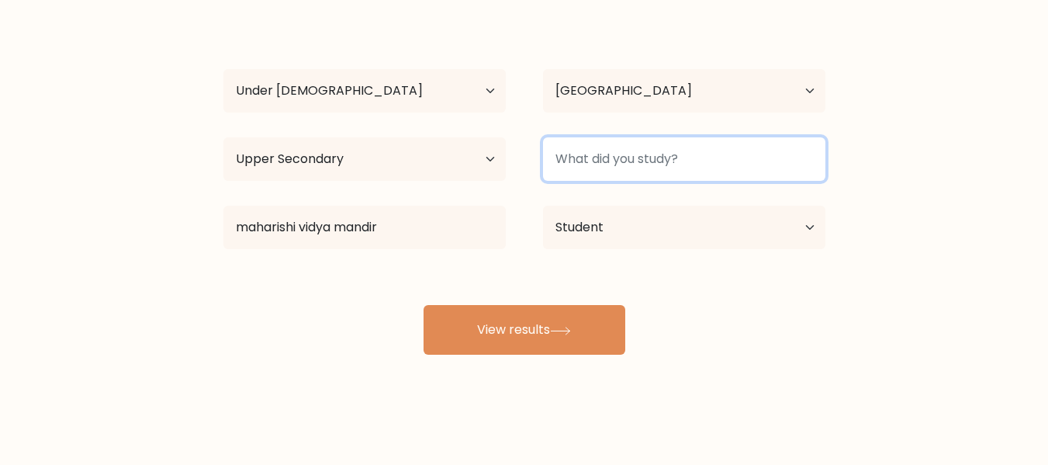
click at [645, 171] on input at bounding box center [684, 158] width 282 height 43
type input "maths"
click at [424, 305] on button "View results" at bounding box center [525, 330] width 202 height 50
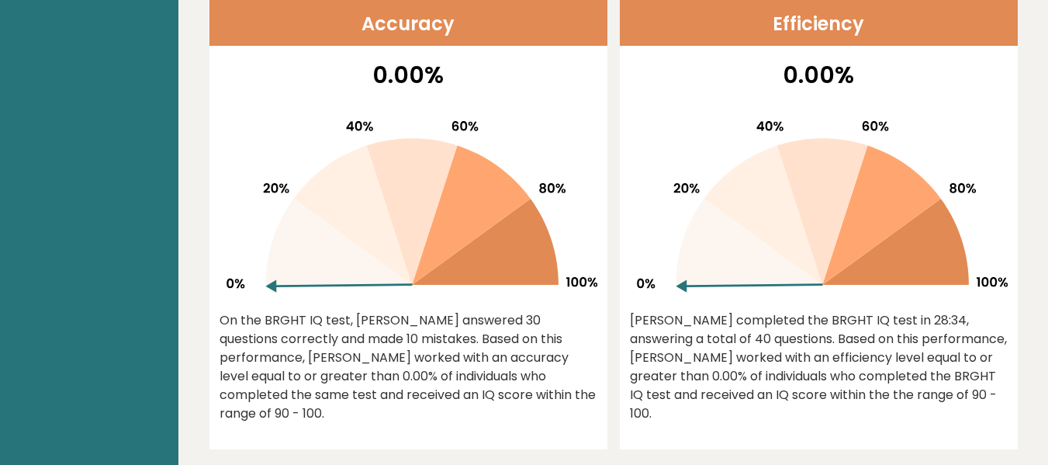
scroll to position [649, 0]
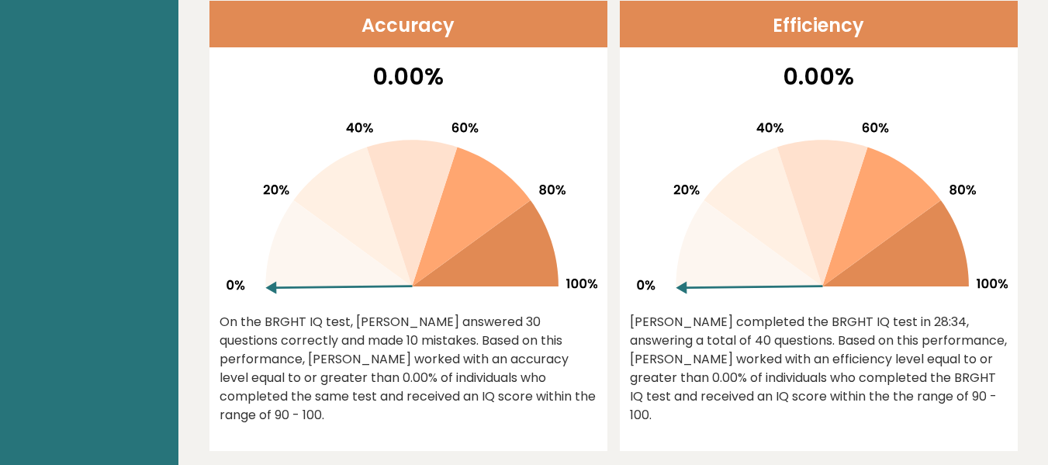
click at [309, 246] on icon at bounding box center [338, 243] width 147 height 86
click at [364, 198] on icon at bounding box center [352, 217] width 119 height 140
click at [410, 41] on header "Accuracy" at bounding box center [408, 24] width 398 height 47
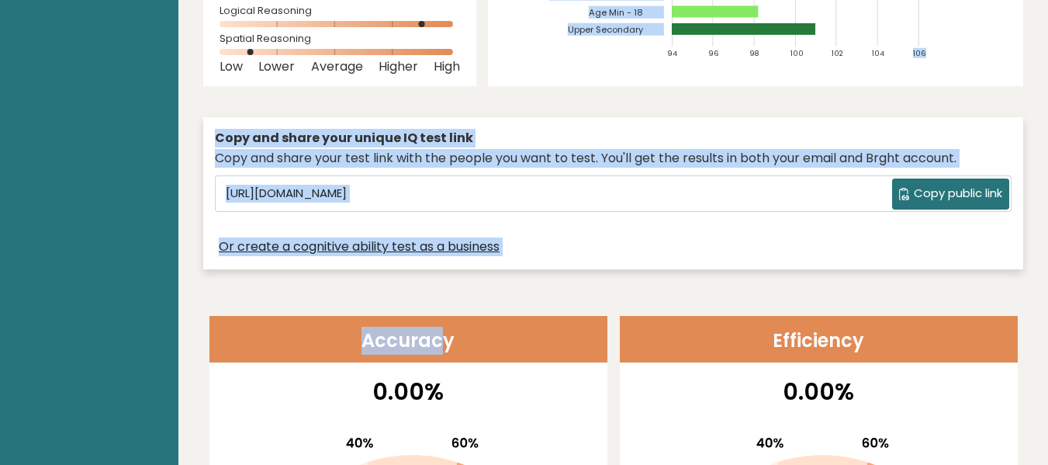
scroll to position [296, 0]
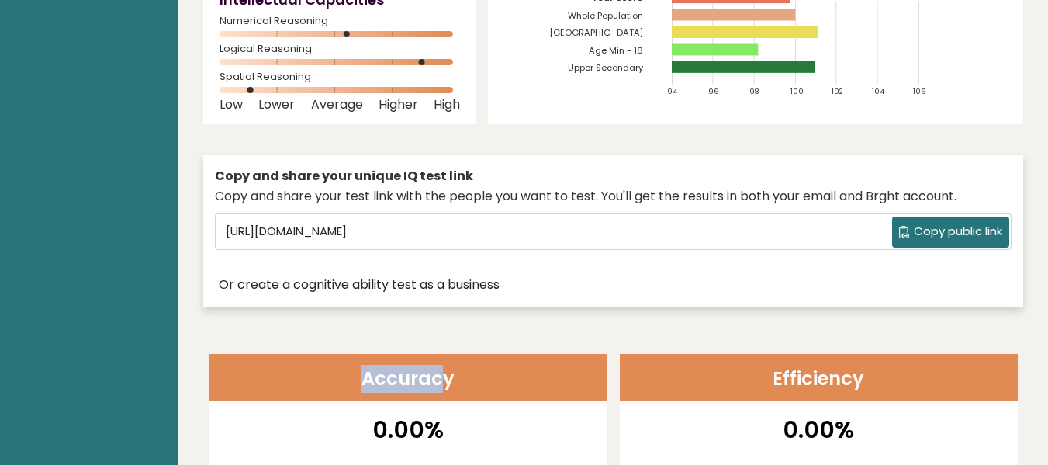
drag, startPoint x: 436, startPoint y: 2, endPoint x: 627, endPoint y: 309, distance: 361.0
click at [627, 309] on div "Copy and share your unique IQ test link Copy and share your test link with the …" at bounding box center [613, 231] width 820 height 168
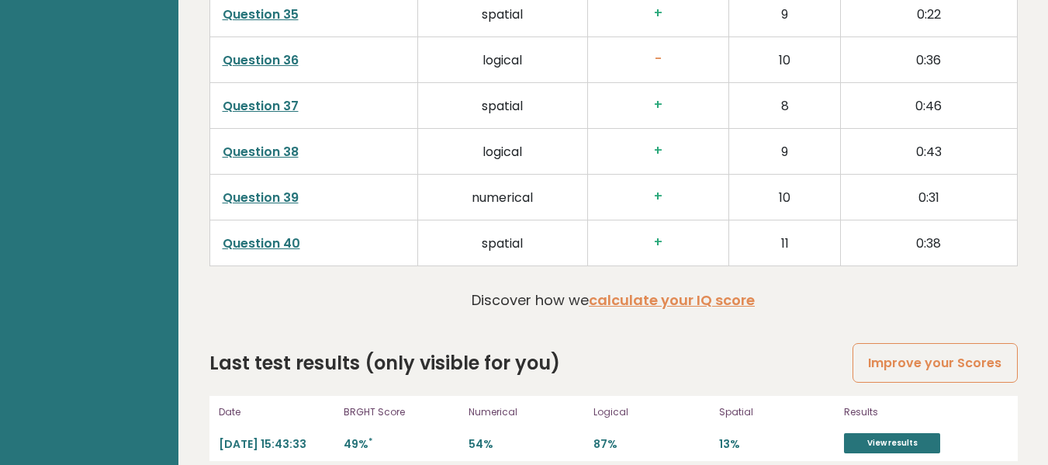
scroll to position [4008, 0]
click at [884, 432] on link "View results" at bounding box center [892, 442] width 96 height 20
